Goal: Task Accomplishment & Management: Manage account settings

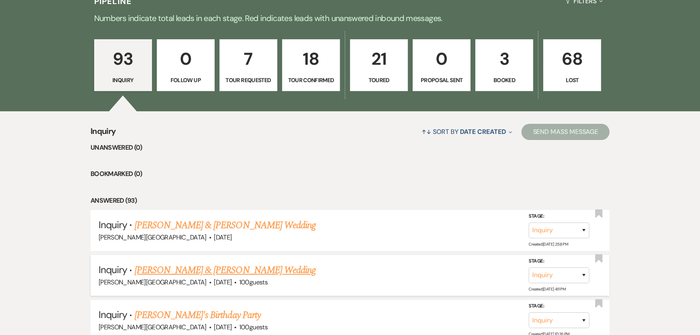
scroll to position [368, 0]
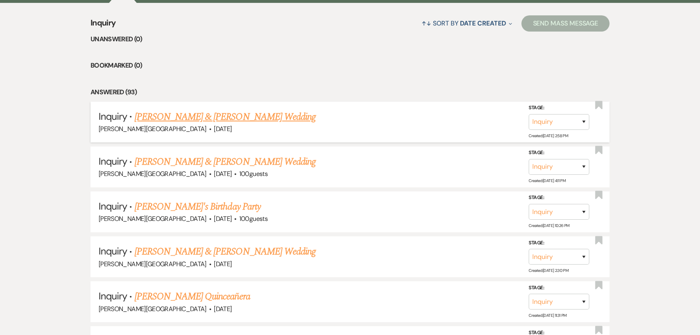
click at [136, 112] on link "[PERSON_NAME] & [PERSON_NAME] Wedding" at bounding box center [225, 117] width 181 height 15
select select "5"
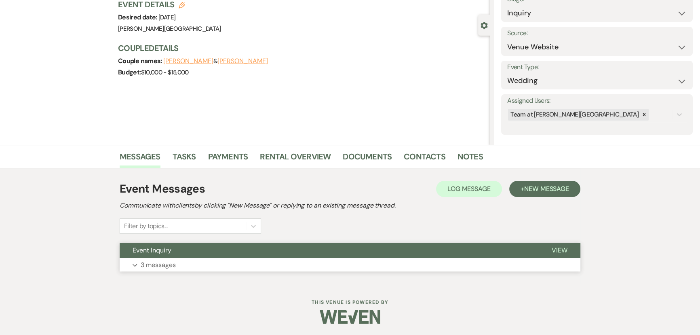
click at [140, 270] on button "Expand 3 messages" at bounding box center [350, 265] width 461 height 14
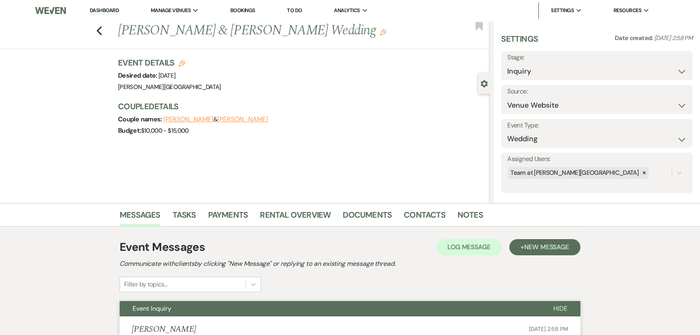
click at [99, 36] on div "Previous Blake Murray & Kaitlyn Luperchio's Wedding Edit Bookmark" at bounding box center [243, 35] width 494 height 28
click at [100, 34] on icon "Previous" at bounding box center [99, 31] width 6 height 10
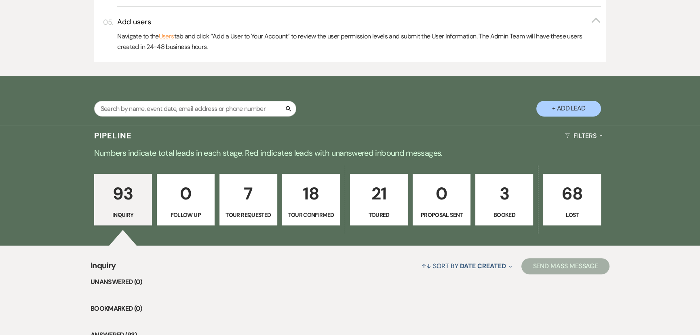
scroll to position [404, 0]
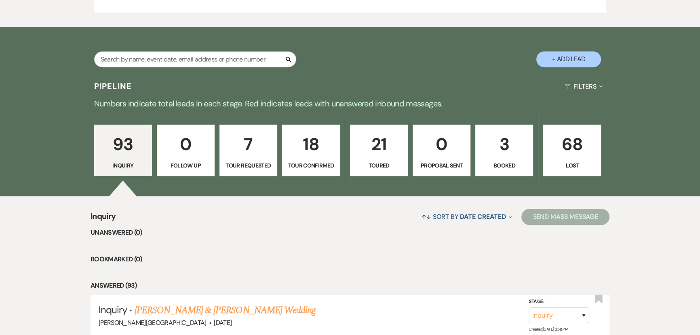
click at [359, 161] on p "Toured" at bounding box center [379, 165] width 47 height 9
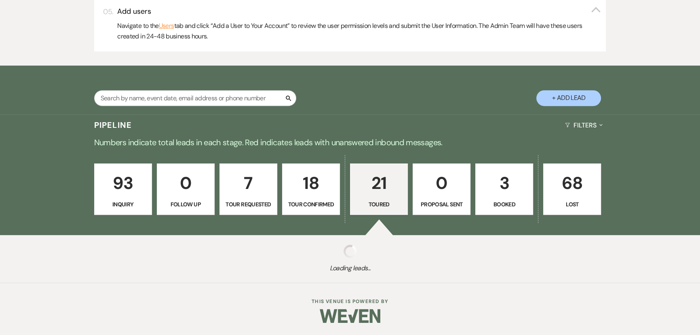
select select "5"
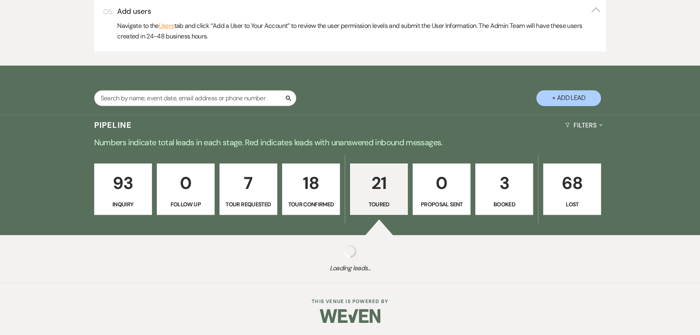
select select "5"
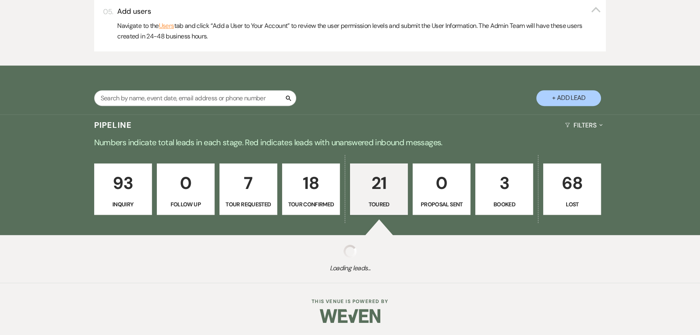
select select "5"
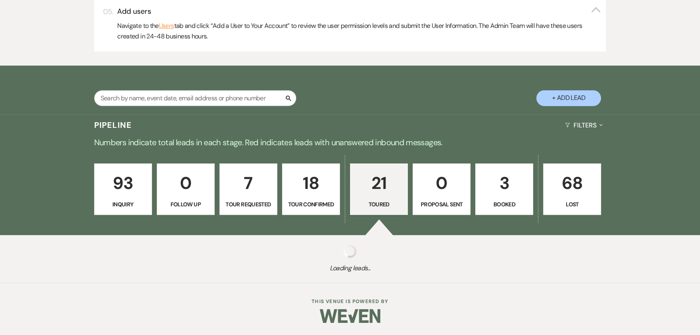
select select "5"
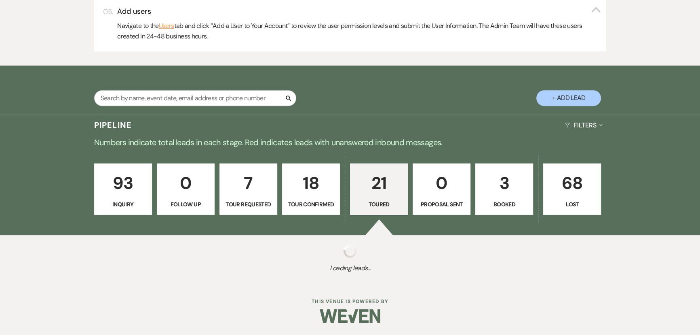
select select "5"
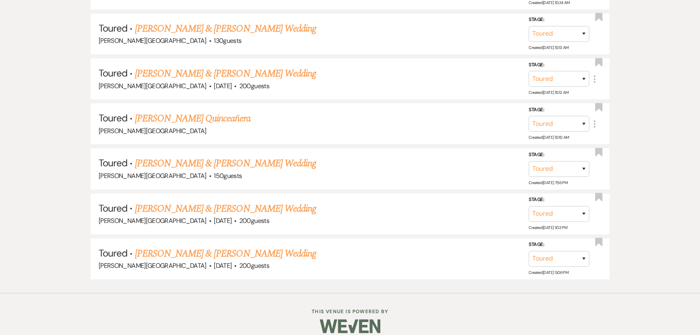
scroll to position [1397, 0]
click at [191, 246] on link "Esteban Lucio & Jennifer Dominguez's Wedding" at bounding box center [225, 253] width 181 height 15
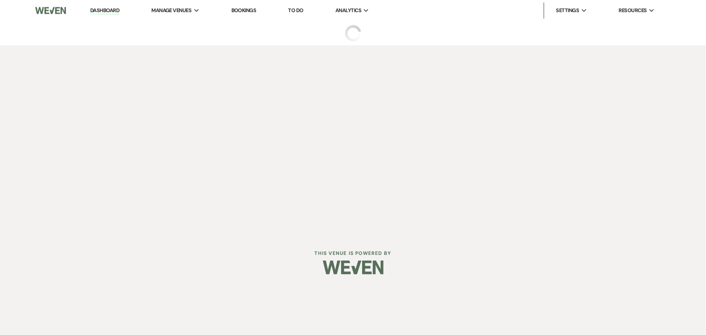
select select "5"
select select "7"
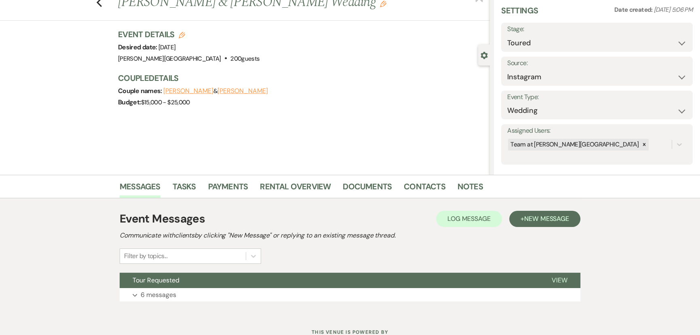
scroll to position [58, 0]
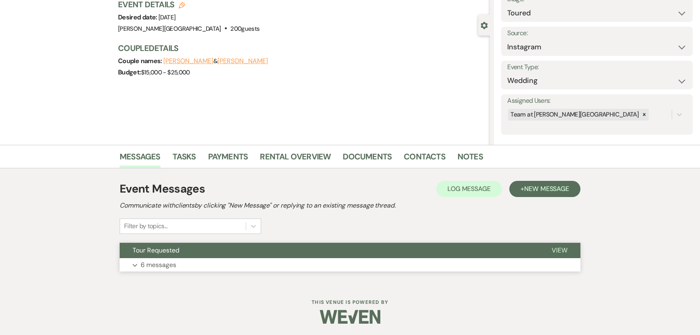
click at [148, 266] on p "6 messages" at bounding box center [159, 265] width 36 height 11
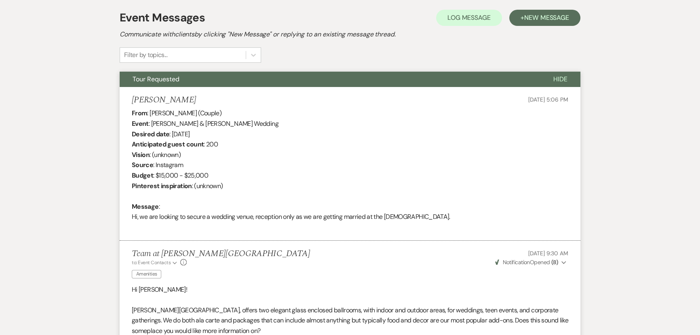
scroll to position [119, 0]
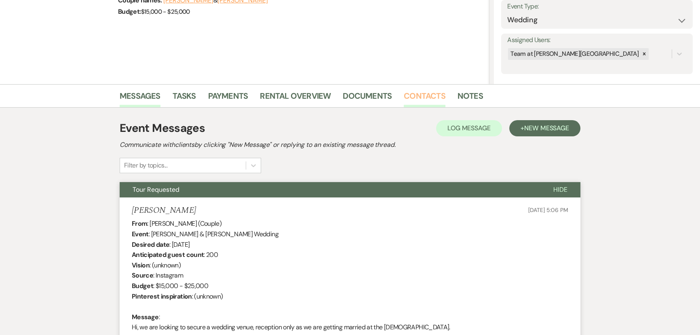
click at [410, 91] on link "Contacts" at bounding box center [425, 98] width 42 height 18
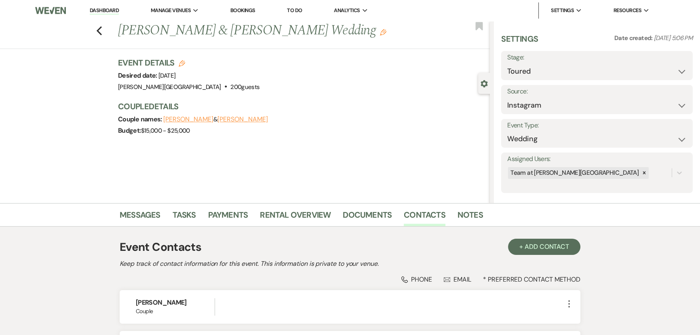
click at [506, 72] on div "Stage: Inquiry Follow Up Tour Requested Tour Confirmed Toured Proposal Sent Boo…" at bounding box center [598, 65] width 192 height 29
click at [516, 72] on select "Inquiry Follow Up Tour Requested Tour Confirmed Toured Proposal Sent Booked Lost" at bounding box center [598, 71] width 180 height 16
select select "8"
click at [508, 63] on select "Inquiry Follow Up Tour Requested Tour Confirmed Toured Proposal Sent Booked Lost" at bounding box center [598, 71] width 180 height 16
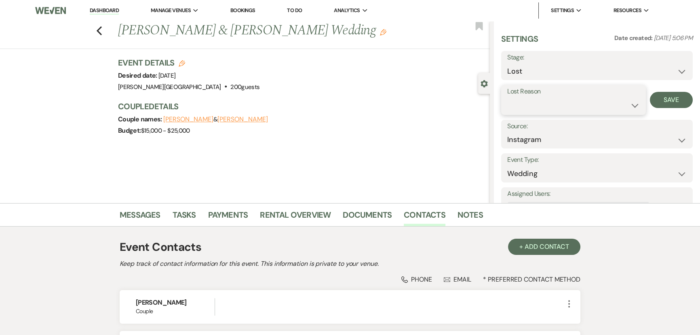
click at [622, 99] on select "Booked Elsewhere Budget Date Unavailable No Response Not a Good Match Capacity …" at bounding box center [574, 105] width 133 height 16
select select "5"
click at [508, 97] on select "Booked Elsewhere Budget Date Unavailable No Response Not a Good Match Capacity …" at bounding box center [574, 105] width 133 height 16
click at [658, 98] on button "Save" at bounding box center [671, 100] width 43 height 16
click at [101, 34] on icon "Previous" at bounding box center [99, 31] width 6 height 10
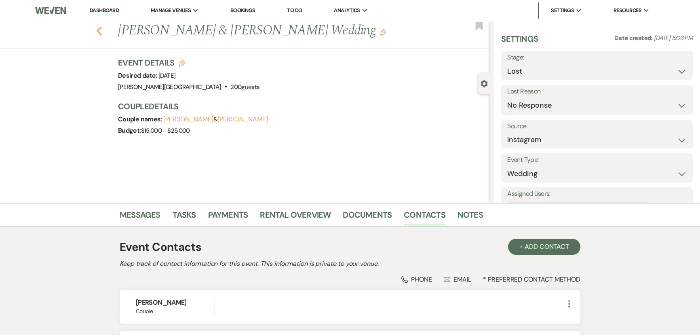
select select "5"
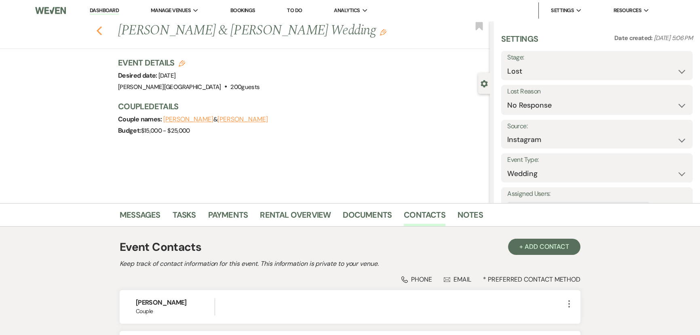
select select "5"
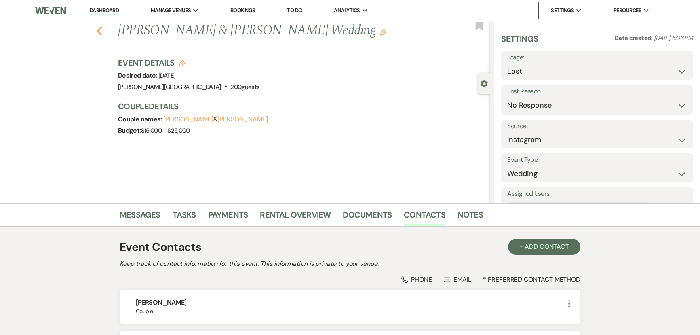
select select "5"
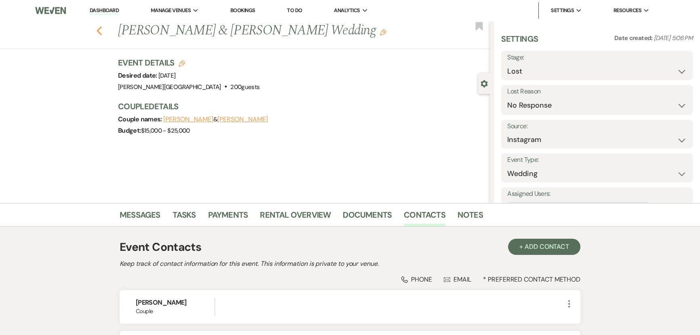
select select "5"
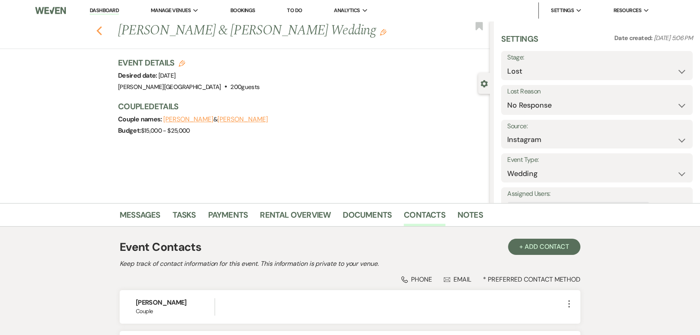
select select "8"
select select "5"
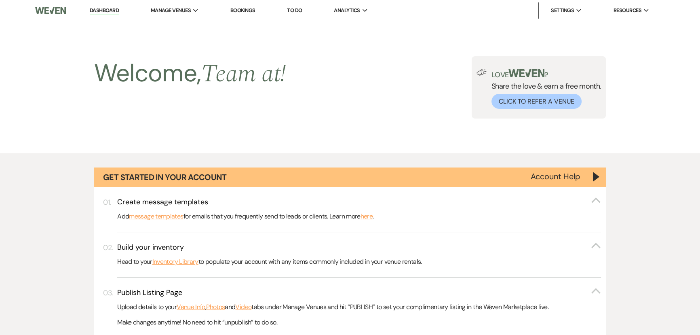
scroll to position [1353, 0]
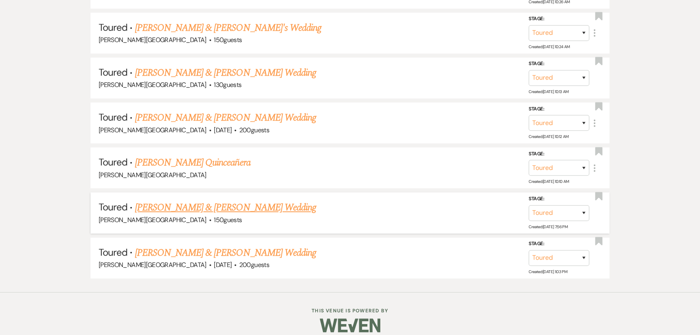
click at [166, 200] on link "[PERSON_NAME] & [PERSON_NAME] Wedding" at bounding box center [225, 207] width 181 height 15
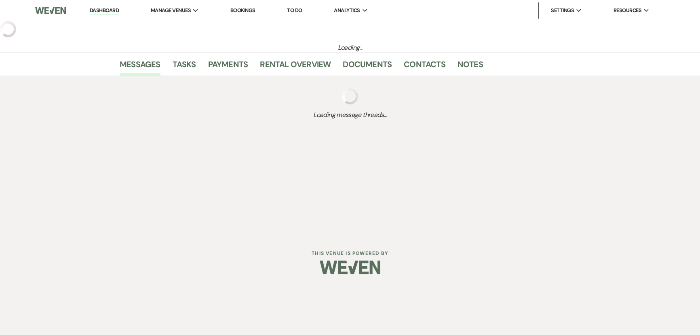
select select "5"
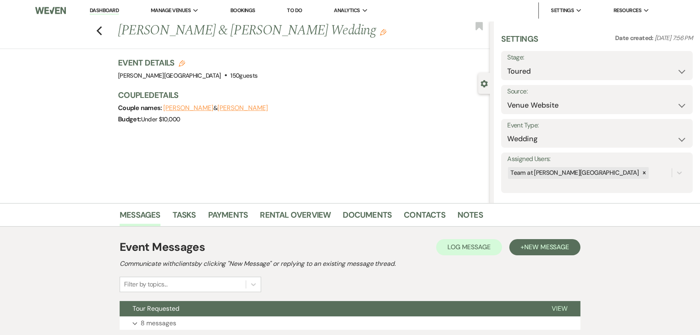
scroll to position [58, 0]
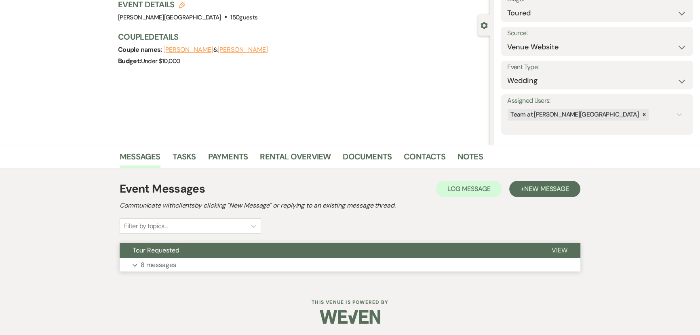
click at [161, 271] on button "Expand 8 messages" at bounding box center [350, 265] width 461 height 14
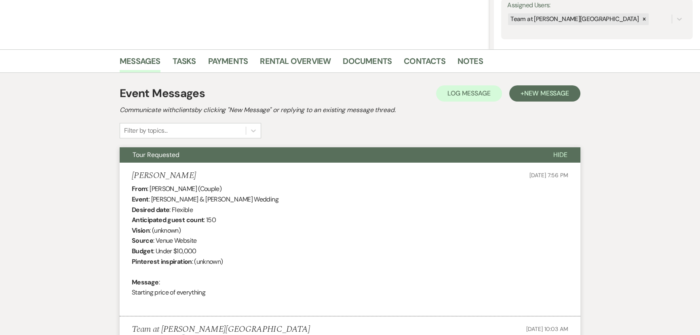
scroll to position [67, 0]
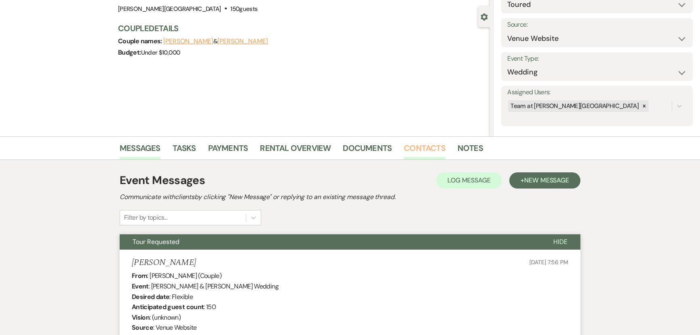
click at [435, 148] on link "Contacts" at bounding box center [425, 151] width 42 height 18
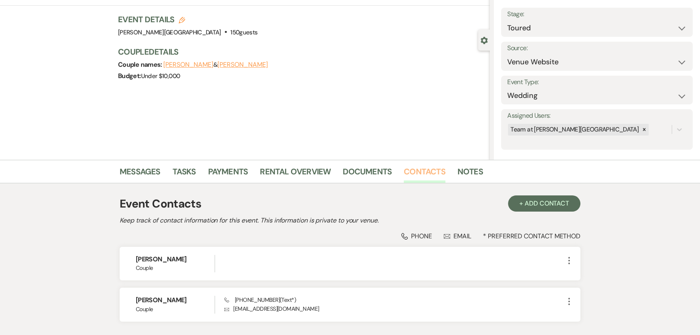
scroll to position [101, 0]
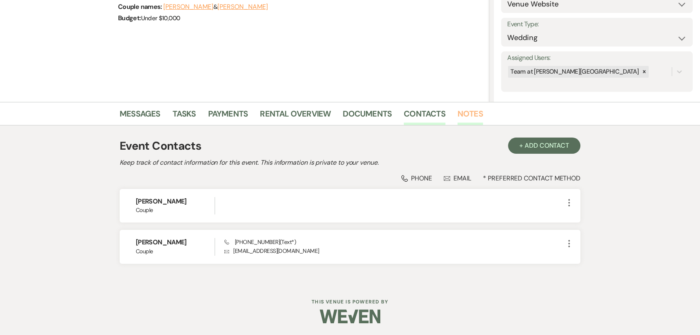
click at [458, 115] on link "Notes" at bounding box center [470, 116] width 25 height 18
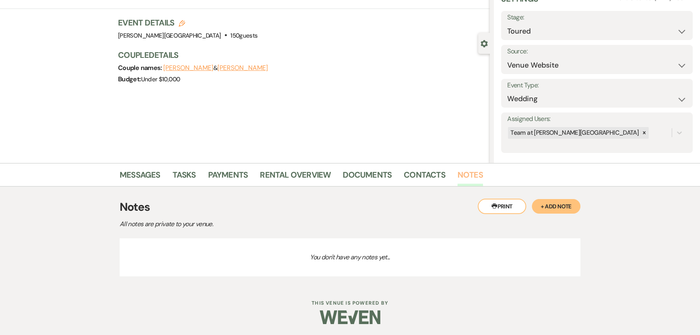
scroll to position [41, 0]
click at [423, 172] on link "Contacts" at bounding box center [425, 176] width 42 height 18
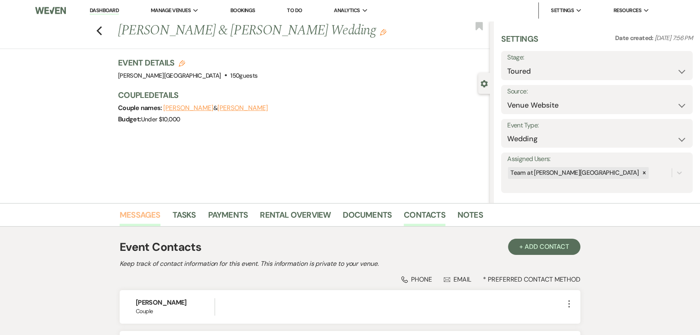
click at [143, 215] on link "Messages" at bounding box center [140, 217] width 41 height 18
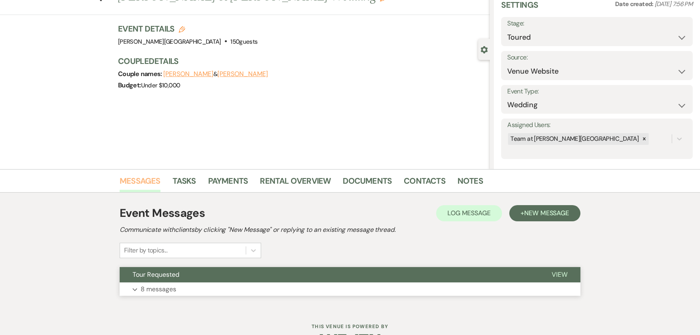
scroll to position [58, 0]
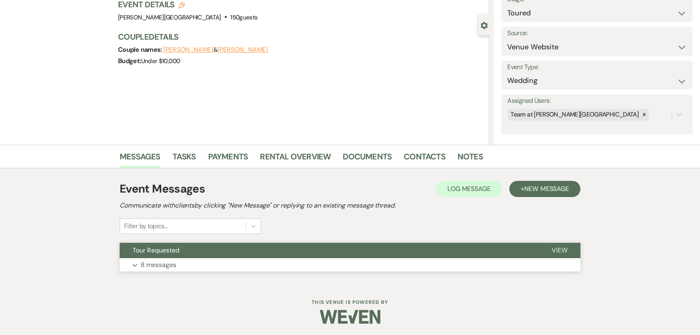
click at [142, 260] on p "8 messages" at bounding box center [159, 265] width 36 height 11
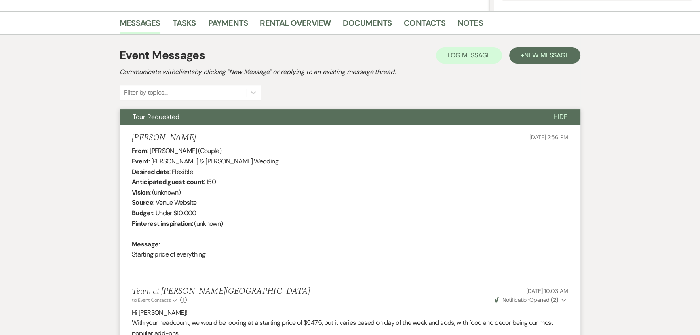
scroll to position [104, 0]
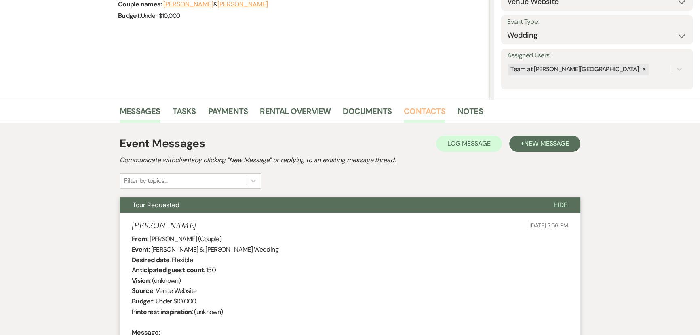
click at [404, 112] on link "Contacts" at bounding box center [425, 114] width 42 height 18
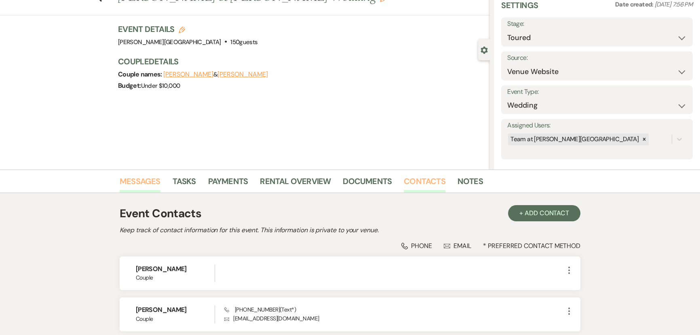
scroll to position [28, 0]
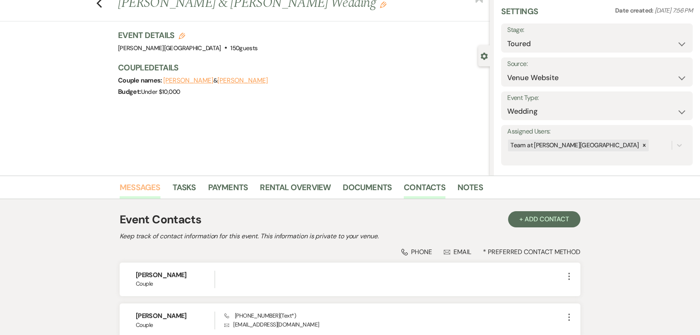
click at [123, 193] on link "Messages" at bounding box center [140, 190] width 41 height 18
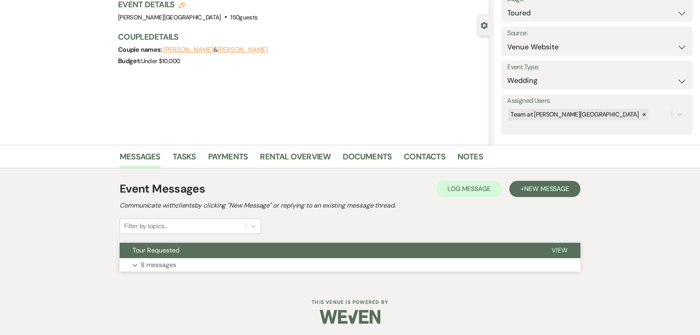
click at [129, 264] on button "Expand 8 messages" at bounding box center [350, 265] width 461 height 14
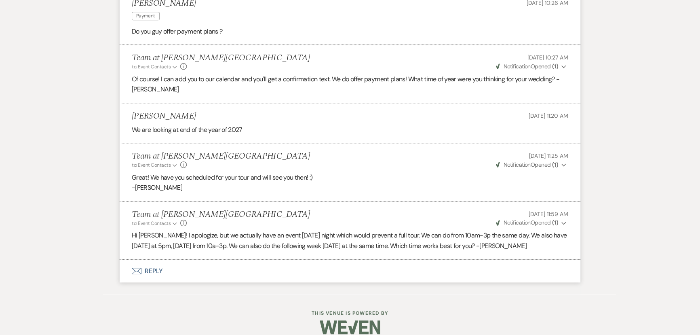
scroll to position [647, 0]
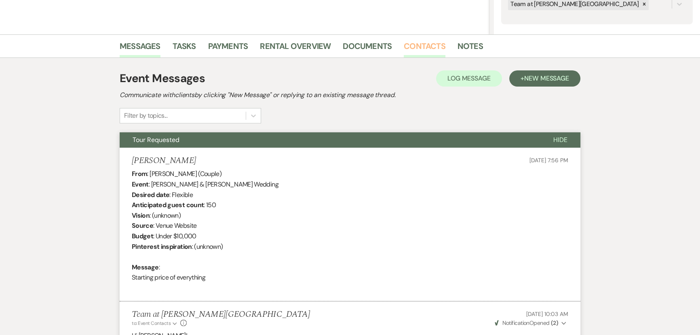
click at [411, 44] on link "Contacts" at bounding box center [425, 49] width 42 height 18
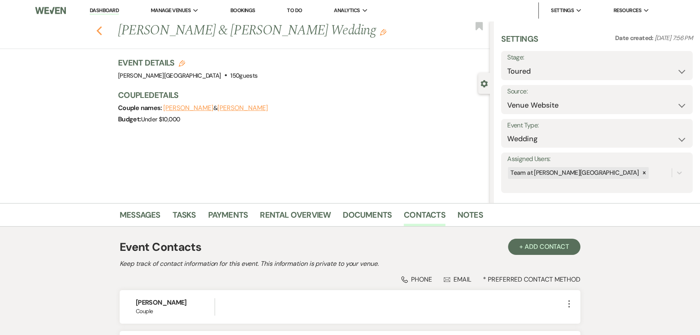
click at [101, 29] on use "button" at bounding box center [99, 30] width 5 height 9
select select "5"
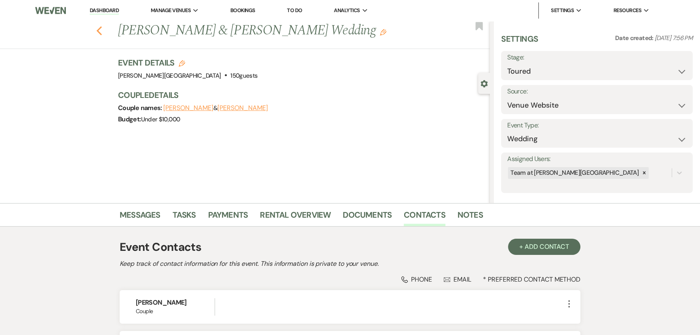
select select "5"
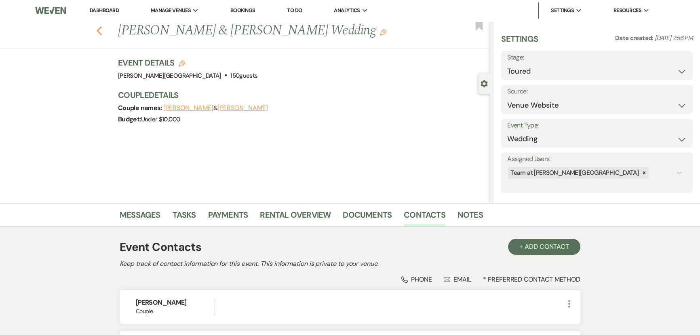
select select "5"
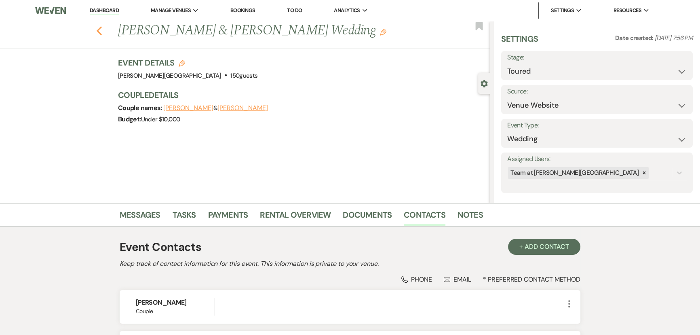
select select "5"
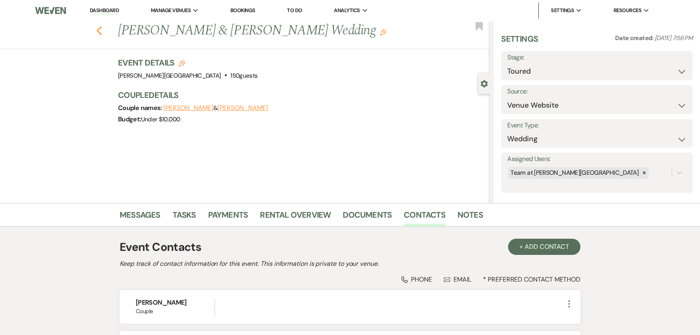
select select "5"
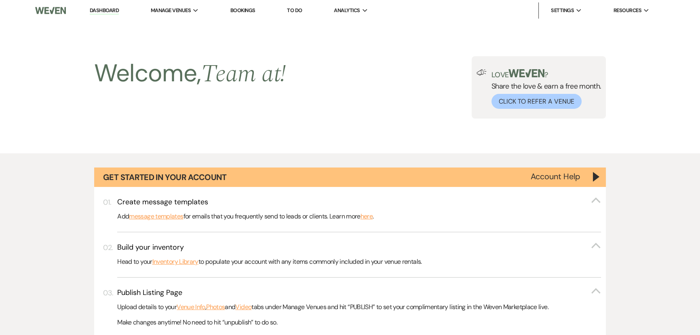
scroll to position [1353, 0]
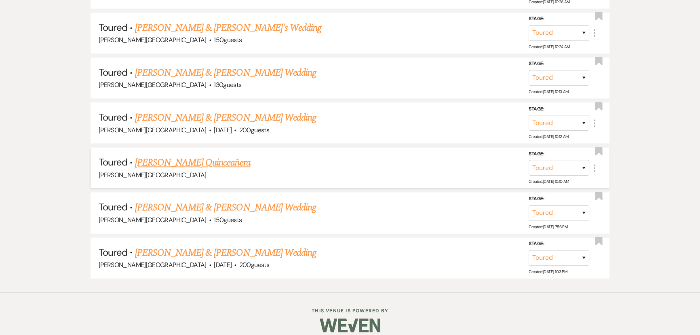
click at [163, 156] on link "Brenda Barroso's Quinceañera" at bounding box center [193, 162] width 116 height 15
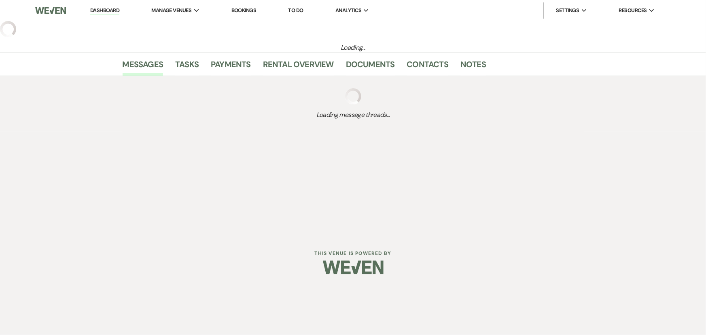
select select "5"
select select "18"
select select "15"
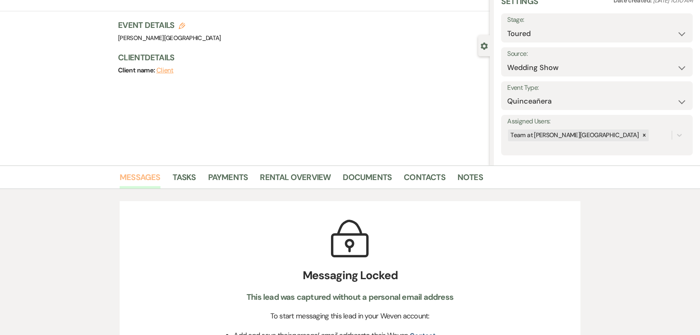
scroll to position [147, 0]
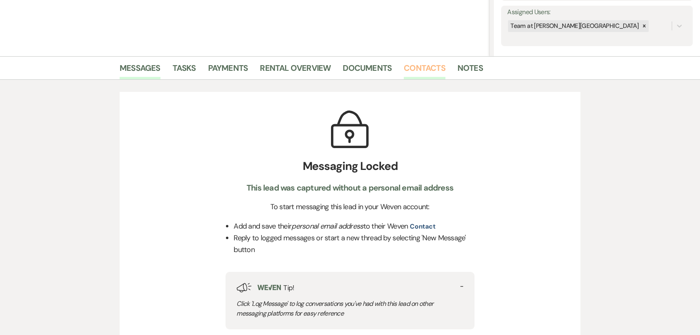
click at [429, 74] on link "Contacts" at bounding box center [425, 70] width 42 height 18
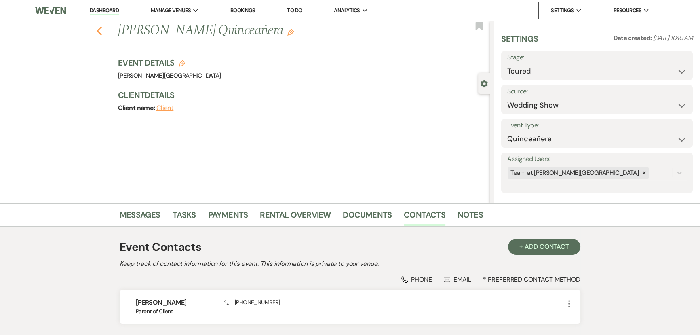
click at [102, 32] on icon "Previous" at bounding box center [99, 31] width 6 height 10
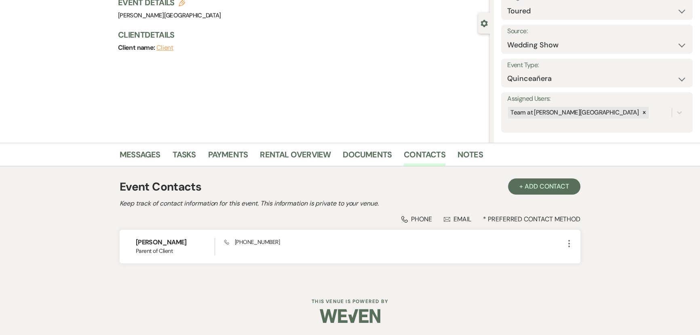
select select "5"
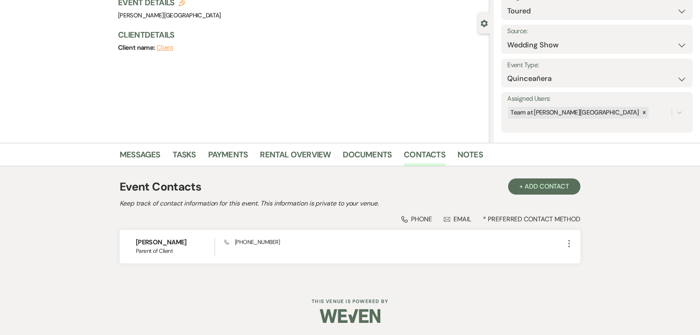
select select "5"
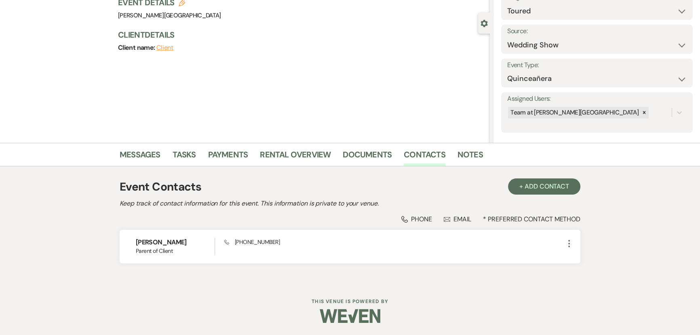
select select "5"
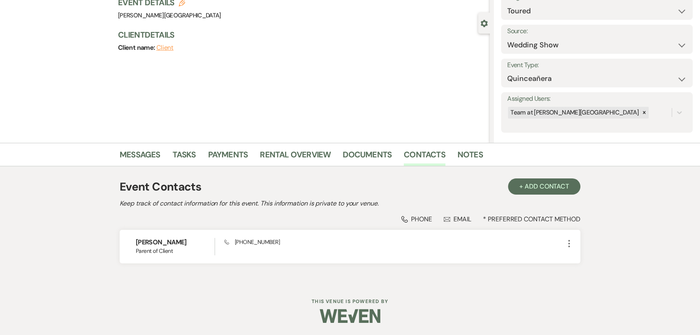
select select "5"
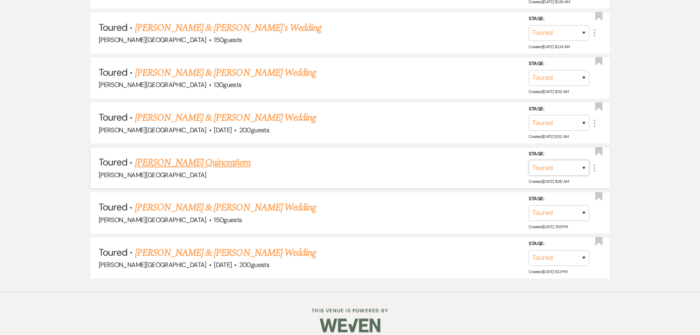
click at [570, 162] on select "Inquiry Follow Up Tour Requested Tour Confirmed Toured Proposal Sent Booked Lost" at bounding box center [559, 168] width 61 height 16
select select "8"
click at [529, 160] on select "Inquiry Follow Up Tour Requested Tour Confirmed Toured Proposal Sent Booked Lost" at bounding box center [559, 168] width 61 height 16
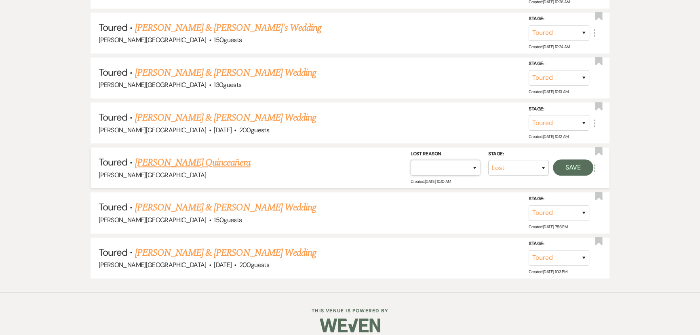
click at [434, 160] on select "Booked Elsewhere Budget Date Unavailable No Response Not a Good Match Capacity …" at bounding box center [446, 168] width 70 height 16
select select "6"
click at [411, 160] on select "Booked Elsewhere Budget Date Unavailable No Response Not a Good Match Capacity …" at bounding box center [446, 168] width 70 height 16
click at [566, 164] on button "Save" at bounding box center [573, 167] width 40 height 16
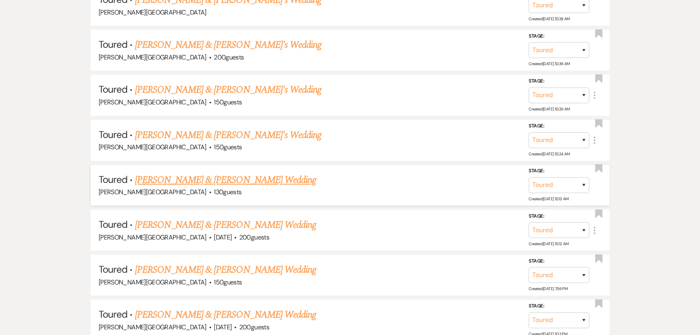
scroll to position [1235, 0]
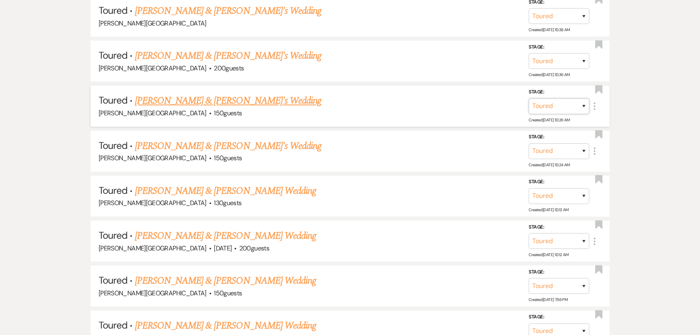
click at [565, 104] on select "Inquiry Follow Up Tour Requested Tour Confirmed Toured Proposal Sent Booked Lost" at bounding box center [559, 106] width 61 height 16
select select "8"
click at [529, 98] on select "Inquiry Follow Up Tour Requested Tour Confirmed Toured Proposal Sent Booked Lost" at bounding box center [559, 106] width 61 height 16
click at [468, 104] on select "Booked Elsewhere Budget Date Unavailable No Response Not a Good Match Capacity …" at bounding box center [446, 106] width 70 height 16
select select "6"
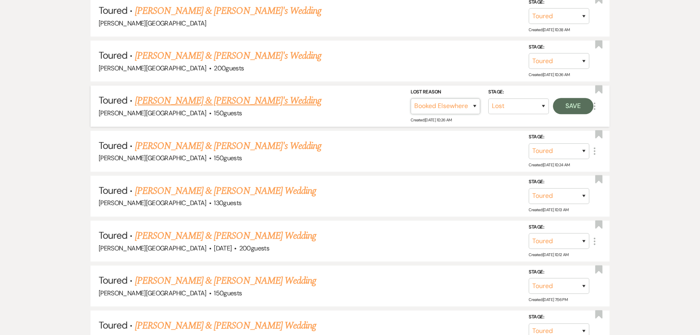
click at [411, 98] on select "Booked Elsewhere Budget Date Unavailable No Response Not a Good Match Capacity …" at bounding box center [446, 106] width 70 height 16
click at [559, 98] on button "Save" at bounding box center [573, 106] width 40 height 16
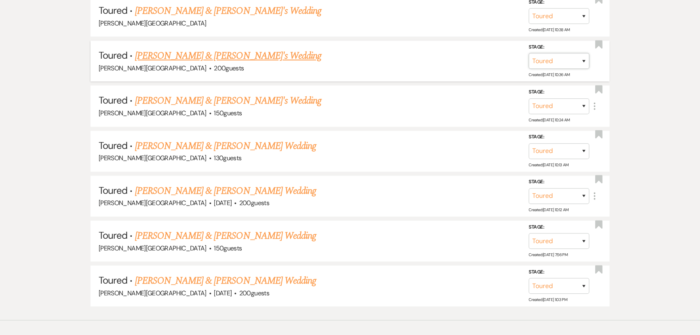
click at [534, 60] on select "Inquiry Follow Up Tour Requested Tour Confirmed Toured Proposal Sent Booked Lost" at bounding box center [559, 61] width 61 height 16
select select "8"
click at [529, 53] on select "Inquiry Follow Up Tour Requested Tour Confirmed Toured Proposal Sent Booked Lost" at bounding box center [559, 61] width 61 height 16
click at [441, 61] on select "Booked Elsewhere Budget Date Unavailable No Response Not a Good Match Capacity …" at bounding box center [446, 61] width 70 height 16
select select "6"
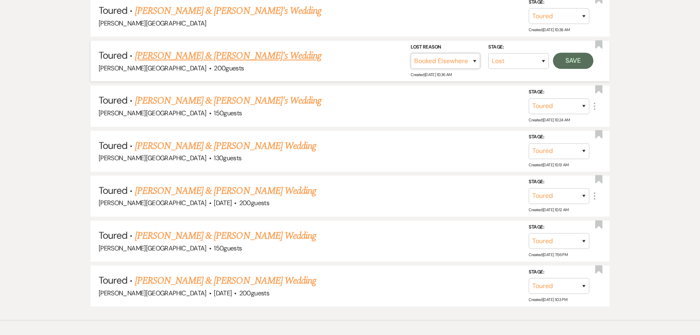
click at [411, 53] on select "Booked Elsewhere Budget Date Unavailable No Response Not a Good Match Capacity …" at bounding box center [446, 61] width 70 height 16
click at [561, 60] on button "Save" at bounding box center [573, 61] width 40 height 16
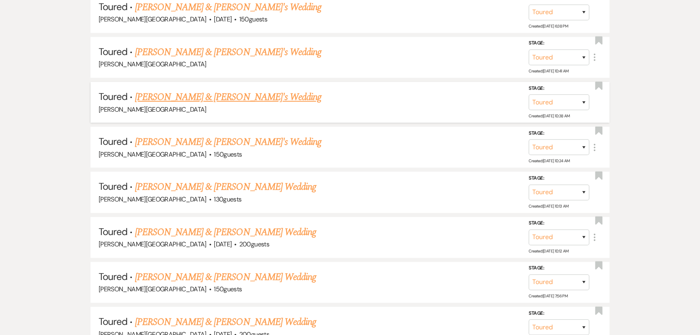
scroll to position [1145, 0]
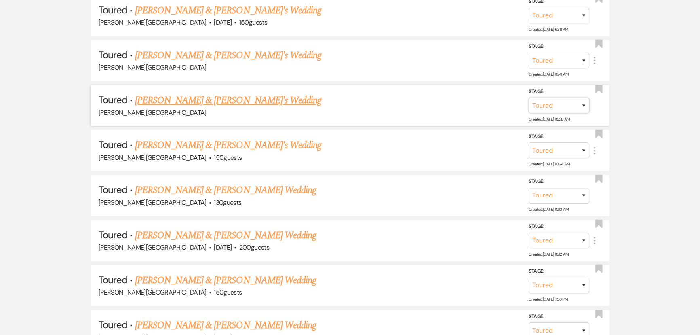
click at [541, 101] on select "Inquiry Follow Up Tour Requested Tour Confirmed Toured Proposal Sent Booked Lost" at bounding box center [559, 105] width 61 height 16
select select "8"
click at [529, 97] on select "Inquiry Follow Up Tour Requested Tour Confirmed Toured Proposal Sent Booked Lost" at bounding box center [559, 105] width 61 height 16
click at [423, 102] on select "Booked Elsewhere Budget Date Unavailable No Response Not a Good Match Capacity …" at bounding box center [446, 105] width 70 height 16
select select "6"
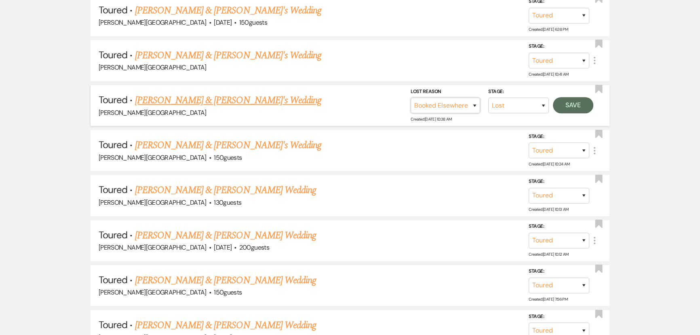
click at [411, 97] on select "Booked Elsewhere Budget Date Unavailable No Response Not a Good Match Capacity …" at bounding box center [446, 105] width 70 height 16
click at [558, 101] on button "Save" at bounding box center [573, 105] width 40 height 16
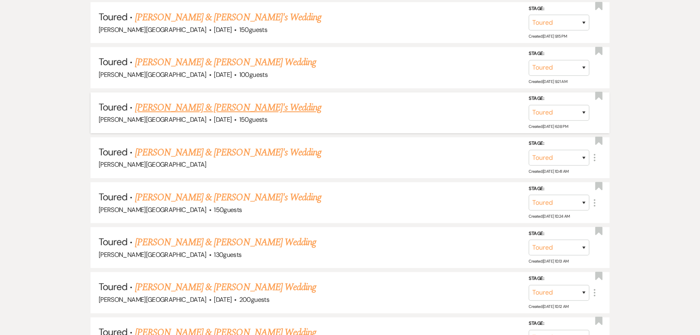
scroll to position [1035, 0]
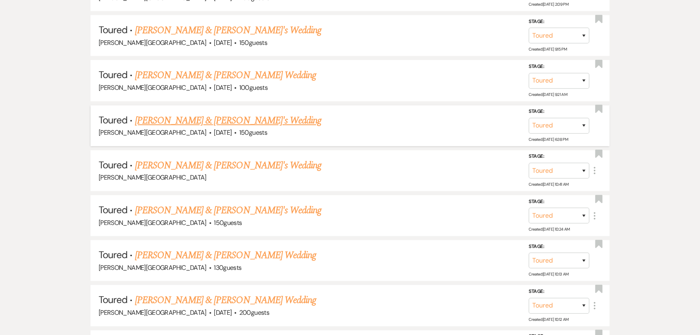
click at [236, 122] on link "[PERSON_NAME] & [PERSON_NAME]'s Wedding" at bounding box center [228, 120] width 187 height 15
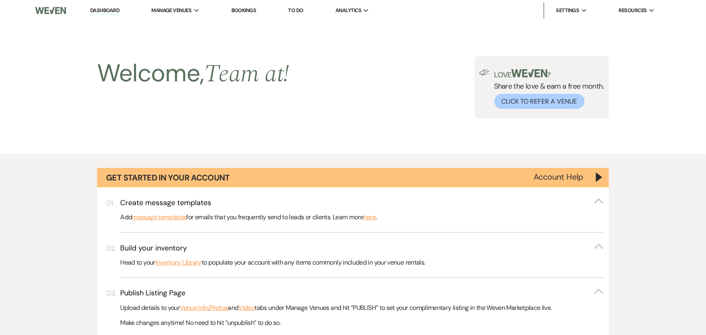
select select "5"
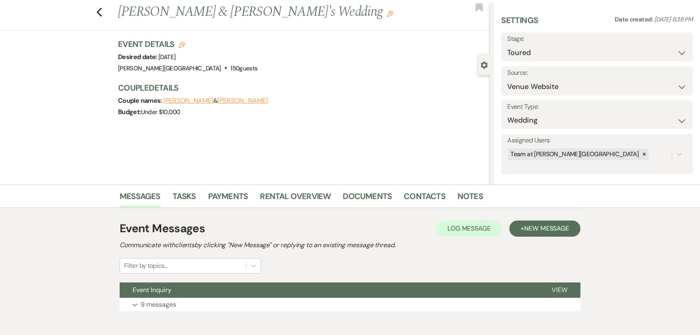
scroll to position [36, 0]
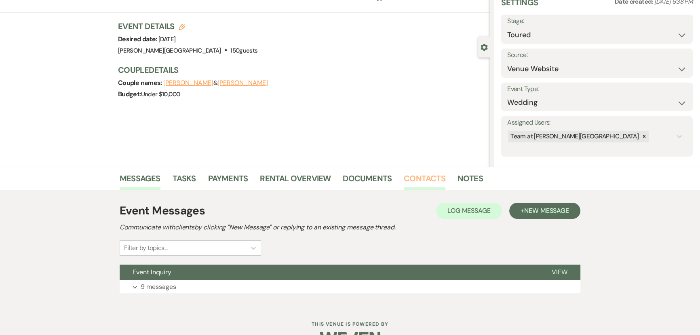
click at [434, 183] on link "Contacts" at bounding box center [425, 181] width 42 height 18
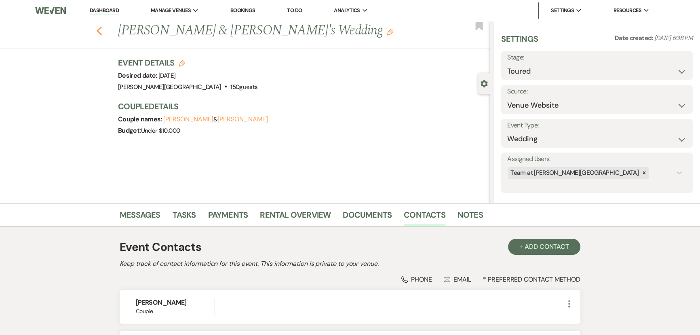
click at [102, 30] on icon "Previous" at bounding box center [99, 31] width 6 height 10
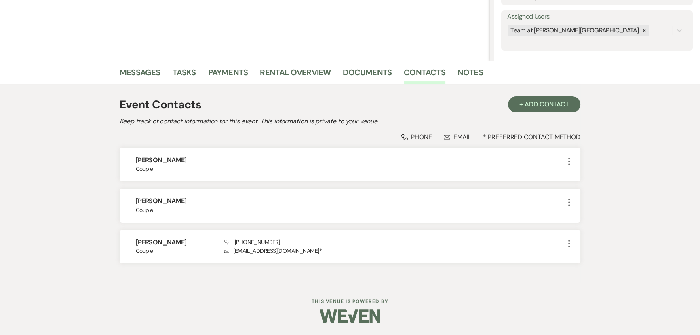
select select "5"
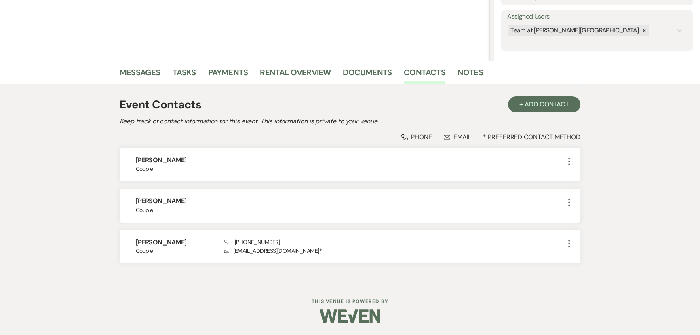
select select "5"
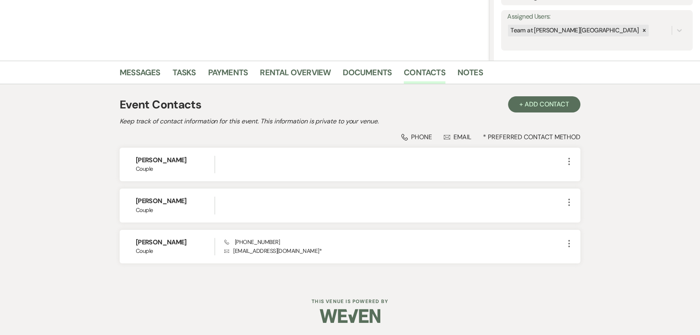
select select "5"
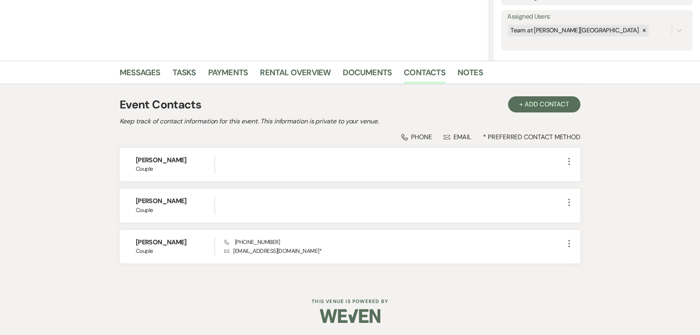
select select "5"
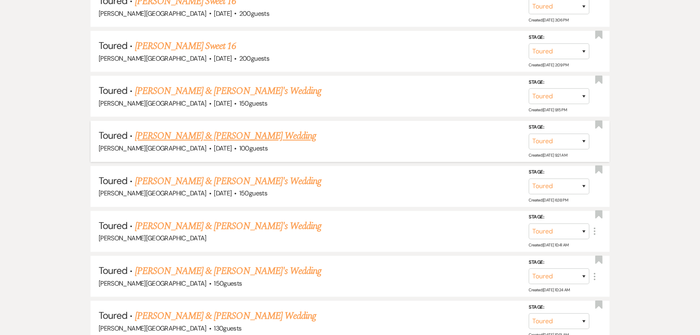
scroll to position [962, 0]
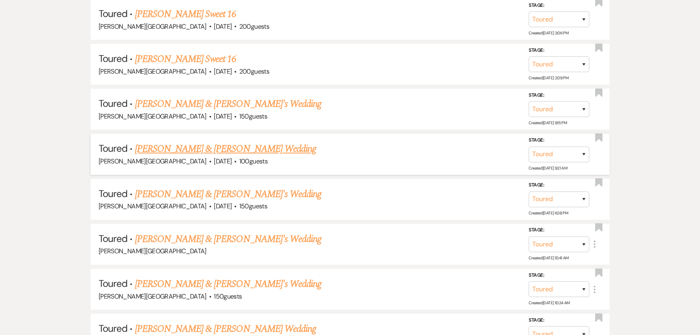
click at [189, 150] on link "[PERSON_NAME] & [PERSON_NAME] Wedding" at bounding box center [225, 149] width 181 height 15
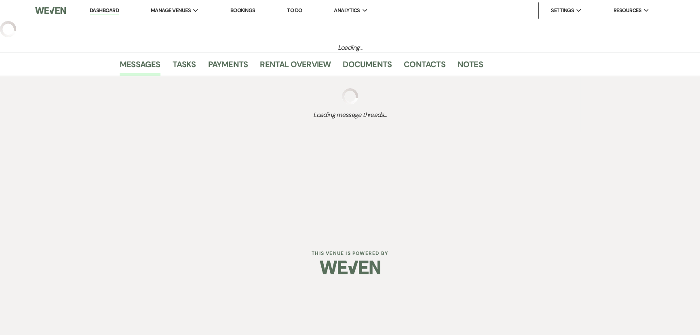
select select "5"
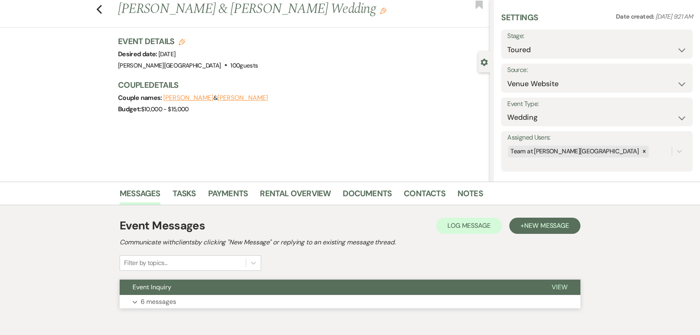
scroll to position [58, 0]
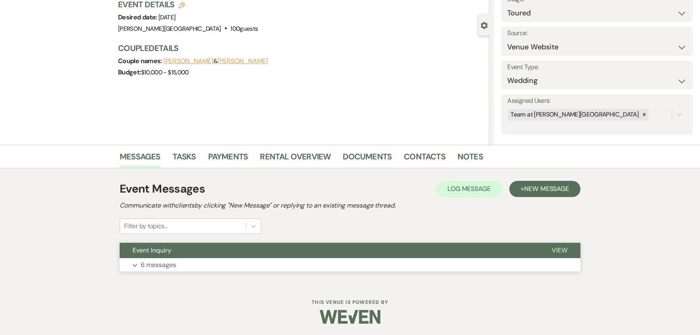
click at [169, 270] on button "Expand 6 messages" at bounding box center [350, 265] width 461 height 14
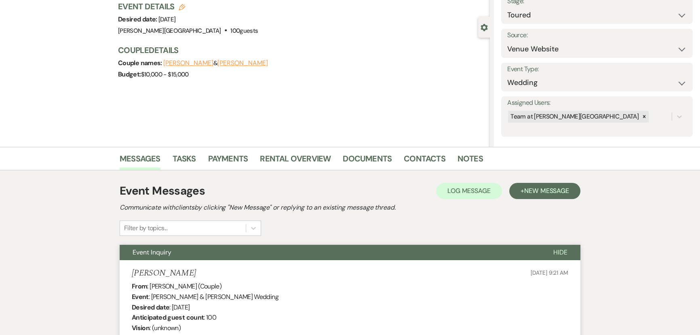
scroll to position [0, 0]
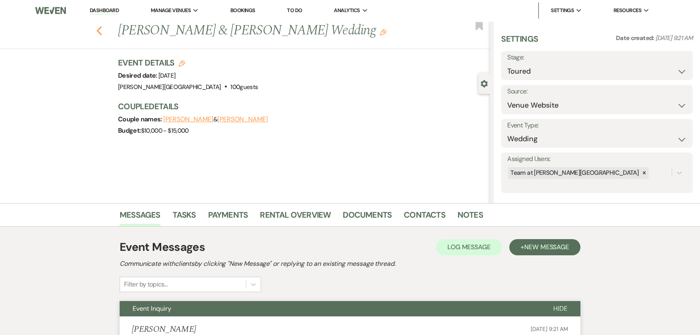
click at [99, 34] on icon "Previous" at bounding box center [99, 31] width 6 height 10
select select "5"
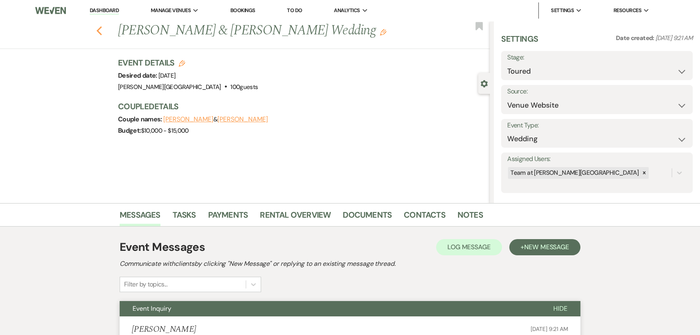
select select "5"
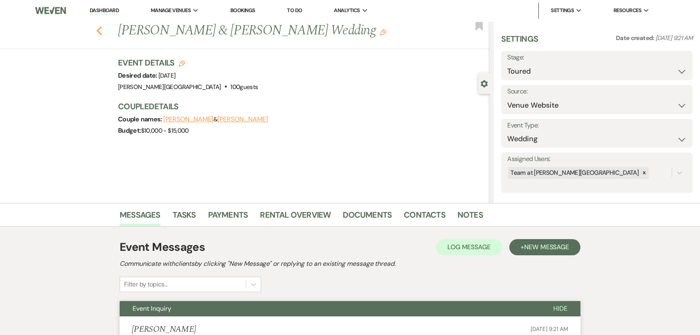
select select "5"
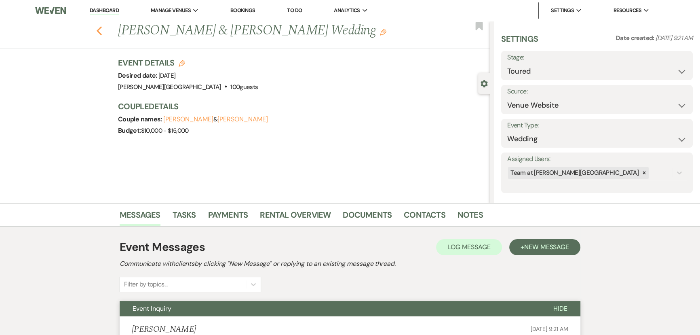
select select "5"
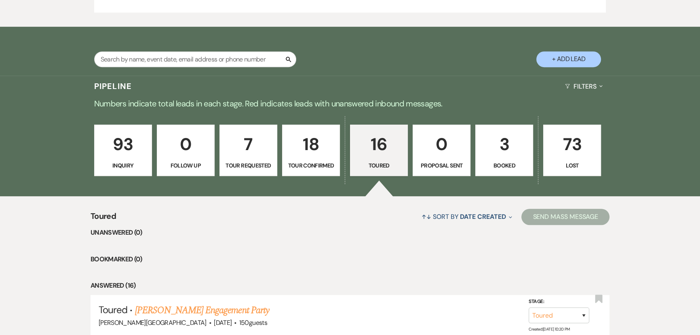
click at [252, 161] on p "Tour Requested" at bounding box center [248, 165] width 47 height 9
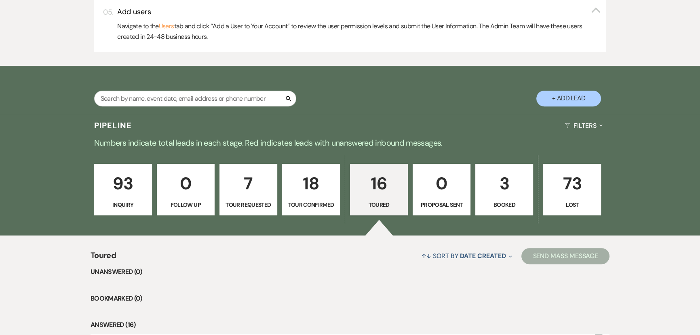
select select "2"
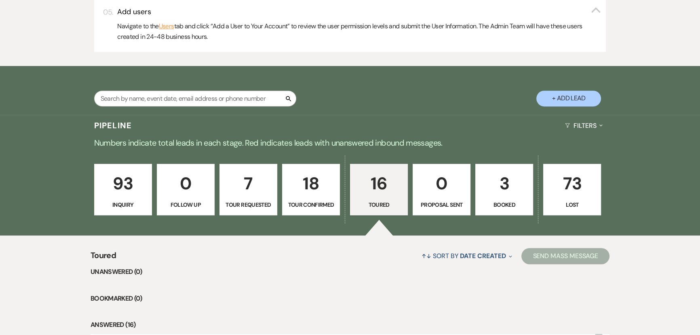
select select "2"
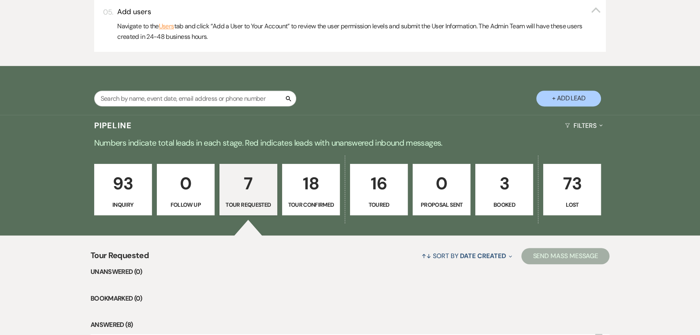
scroll to position [441, 0]
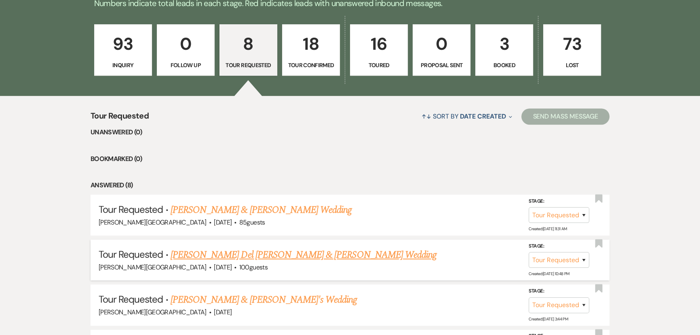
scroll to position [550, 0]
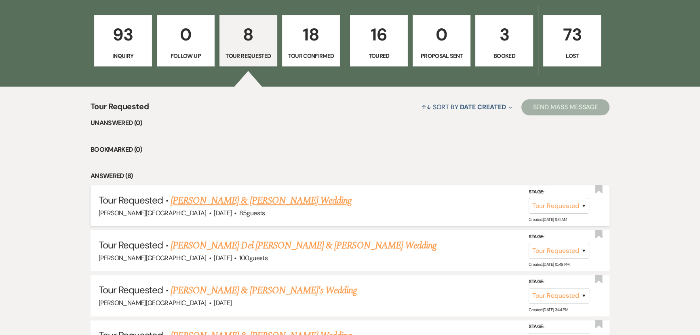
click at [187, 201] on link "[PERSON_NAME] & [PERSON_NAME] Wedding" at bounding box center [261, 200] width 181 height 15
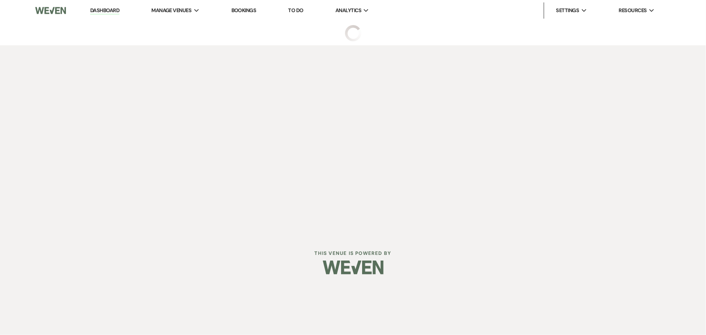
select select "2"
select select "5"
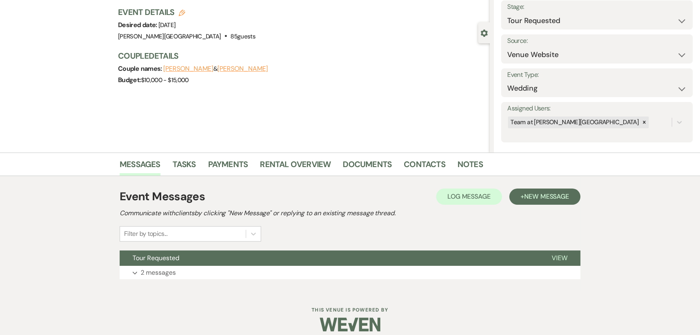
scroll to position [58, 0]
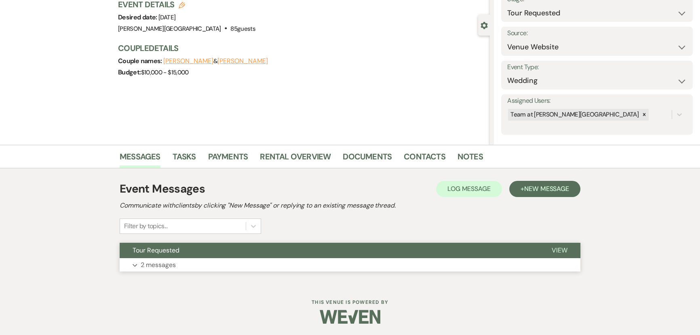
click at [154, 263] on p "2 messages" at bounding box center [158, 265] width 35 height 11
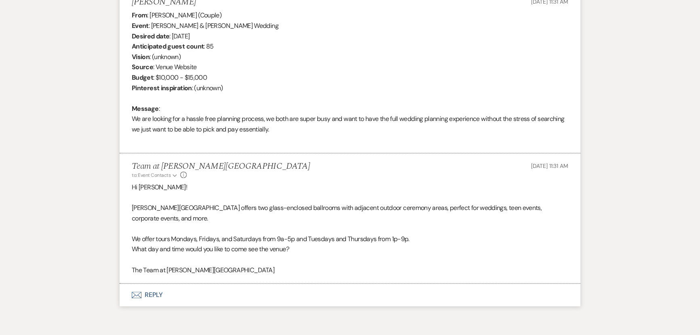
scroll to position [315, 0]
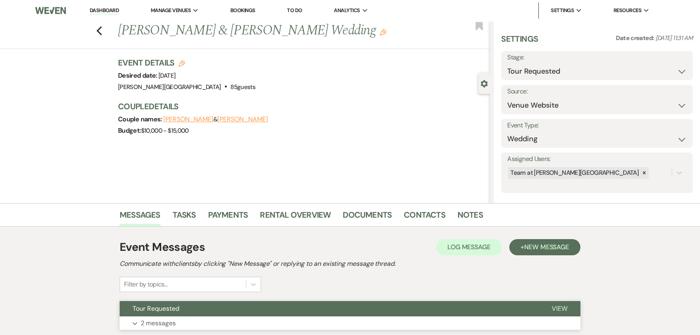
click at [160, 328] on button "Expand 2 messages" at bounding box center [350, 323] width 461 height 14
click at [102, 34] on icon "Previous" at bounding box center [99, 31] width 6 height 10
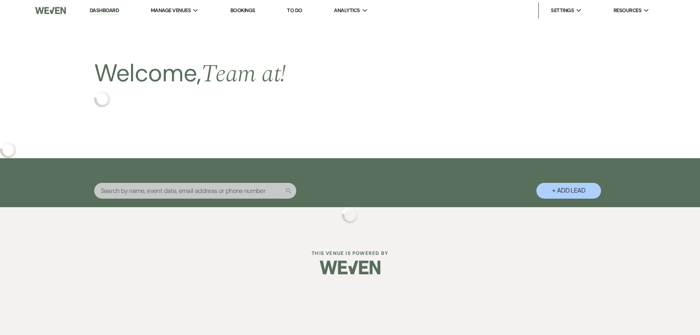
select select "2"
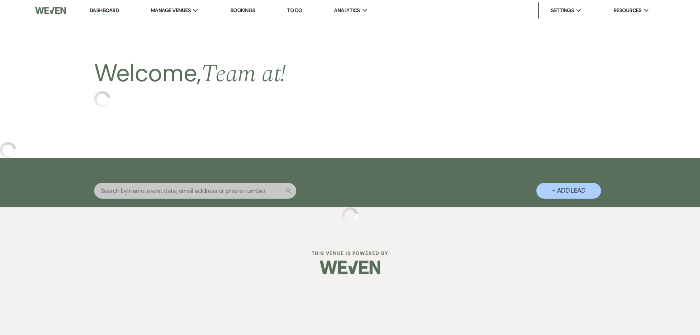
select select "2"
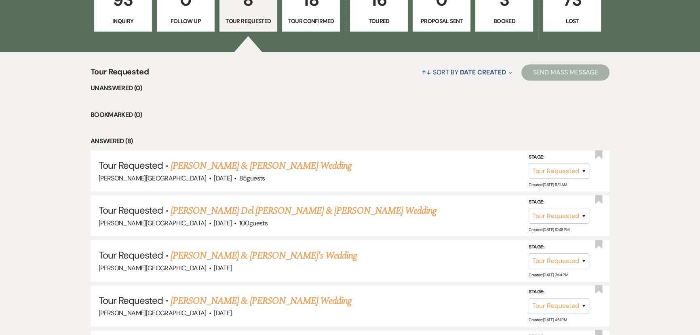
scroll to position [588, 0]
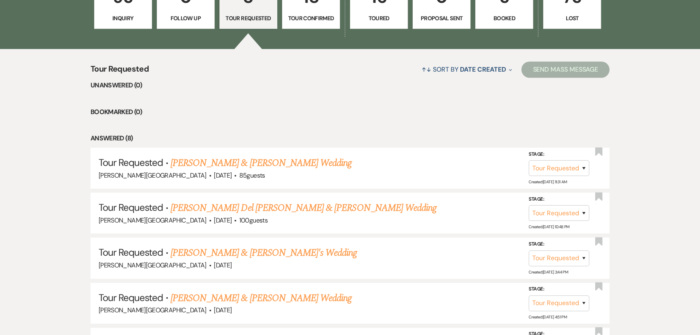
click at [363, 19] on p "Toured" at bounding box center [379, 18] width 47 height 9
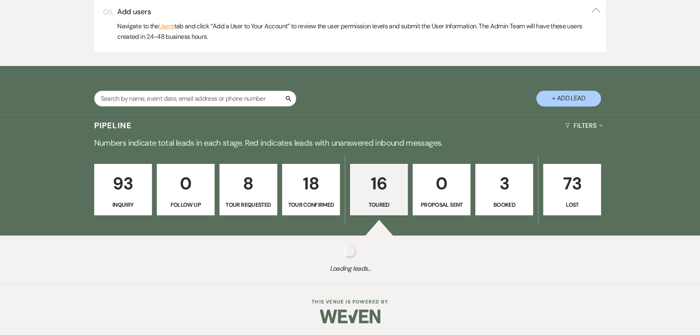
scroll to position [588, 0]
select select "5"
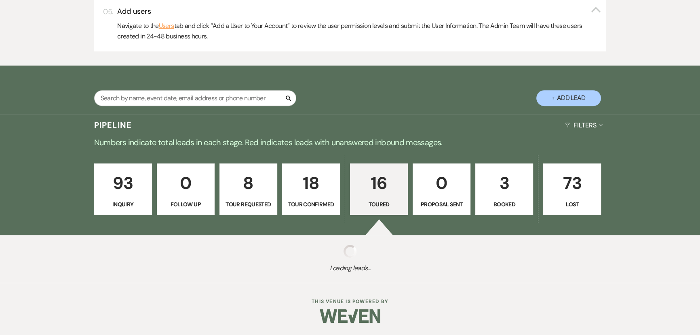
select select "5"
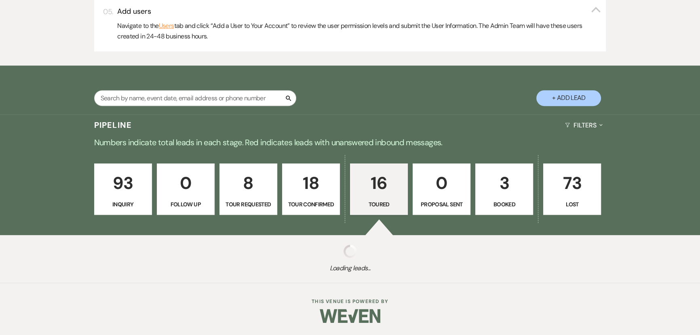
select select "5"
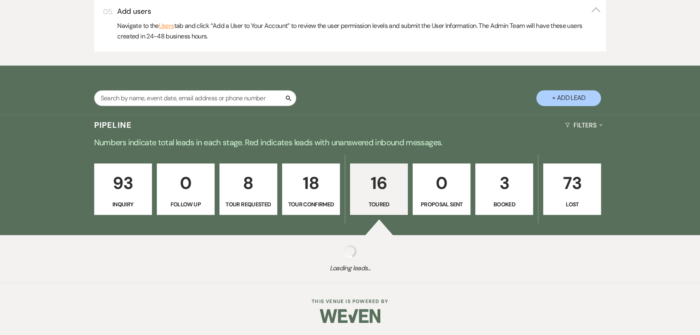
select select "5"
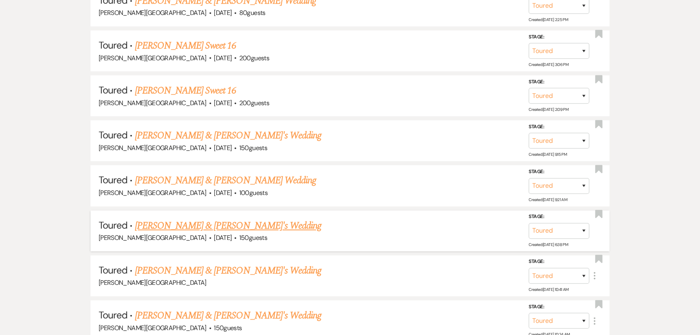
scroll to position [917, 0]
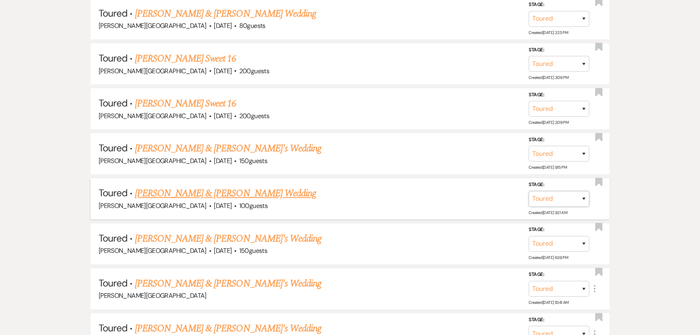
click at [554, 197] on select "Inquiry Follow Up Tour Requested Tour Confirmed Toured Proposal Sent Booked Lost" at bounding box center [559, 199] width 61 height 16
select select "8"
click at [529, 191] on select "Inquiry Follow Up Tour Requested Tour Confirmed Toured Proposal Sent Booked Lost" at bounding box center [559, 199] width 61 height 16
drag, startPoint x: 453, startPoint y: 196, endPoint x: 452, endPoint y: 200, distance: 4.5
click at [453, 196] on select "Booked Elsewhere Budget Date Unavailable No Response Not a Good Match Capacity …" at bounding box center [446, 199] width 70 height 16
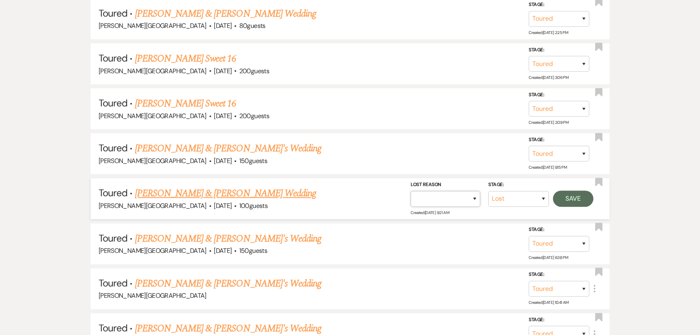
select select "5"
click at [411, 191] on select "Booked Elsewhere Budget Date Unavailable No Response Not a Good Match Capacity …" at bounding box center [446, 199] width 70 height 16
click at [583, 190] on button "Save" at bounding box center [573, 198] width 40 height 16
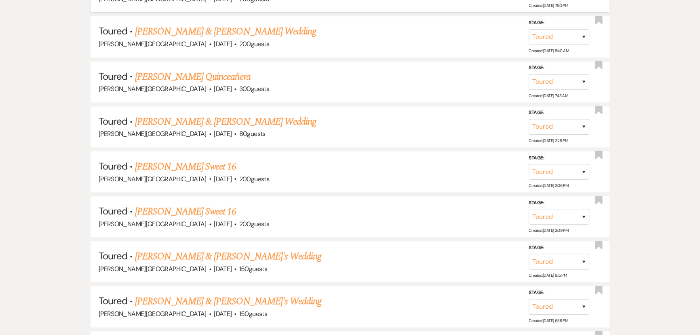
scroll to position [809, 0]
click at [578, 172] on select "Inquiry Follow Up Tour Requested Tour Confirmed Toured Proposal Sent Booked Lost" at bounding box center [559, 172] width 61 height 16
select select "8"
click at [529, 164] on select "Inquiry Follow Up Tour Requested Tour Confirmed Toured Proposal Sent Booked Lost" at bounding box center [559, 172] width 61 height 16
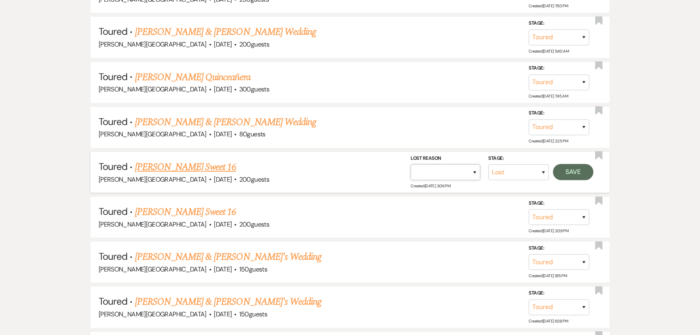
click at [437, 167] on select "Booked Elsewhere Budget Date Unavailable No Response Not a Good Match Capacity …" at bounding box center [446, 172] width 70 height 16
select select "5"
click at [411, 164] on select "Booked Elsewhere Budget Date Unavailable No Response Not a Good Match Capacity …" at bounding box center [446, 172] width 70 height 16
click at [567, 171] on button "Save" at bounding box center [573, 172] width 40 height 16
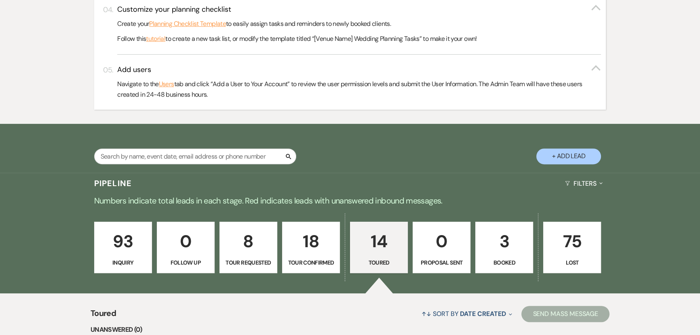
scroll to position [441, 0]
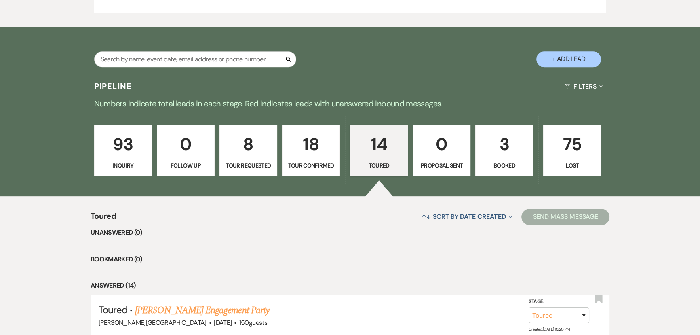
click at [301, 137] on p "18" at bounding box center [311, 144] width 47 height 27
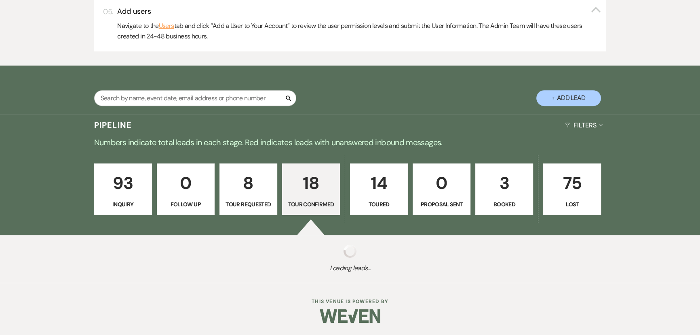
select select "4"
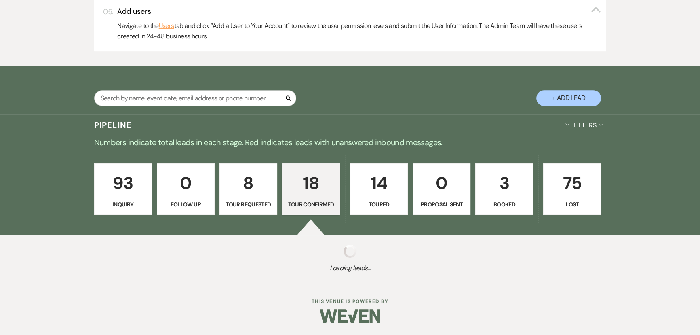
select select "4"
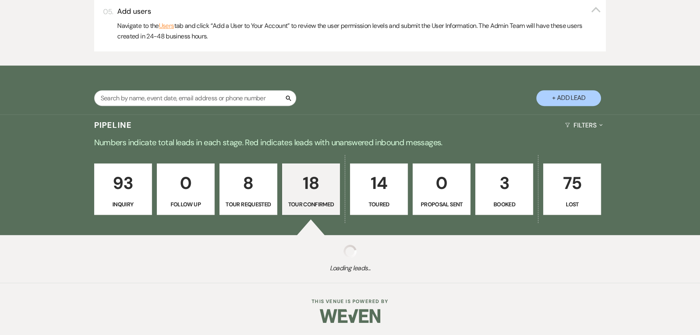
select select "4"
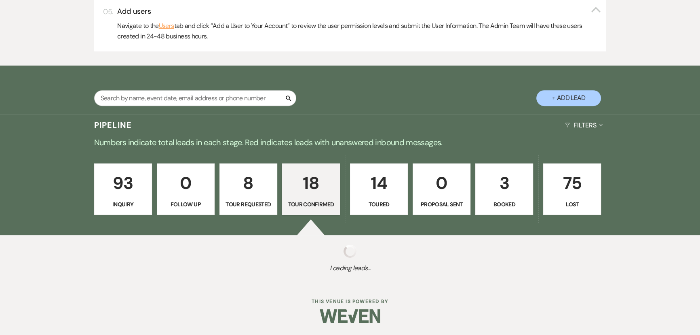
select select "4"
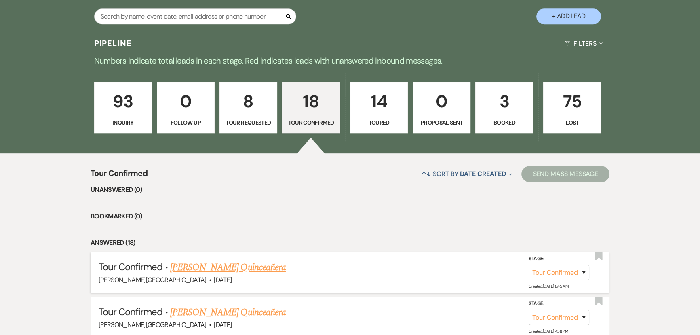
scroll to position [662, 0]
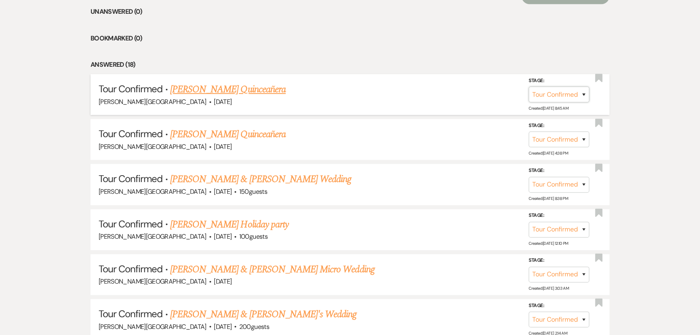
click at [548, 95] on select "Inquiry Follow Up Tour Requested Tour Confirmed Toured Proposal Sent Booked Lost" at bounding box center [559, 95] width 61 height 16
select select "5"
click at [529, 87] on select "Inquiry Follow Up Tour Requested Tour Confirmed Toured Proposal Sent Booked Lost" at bounding box center [559, 95] width 61 height 16
click at [561, 92] on button "Save" at bounding box center [573, 94] width 40 height 16
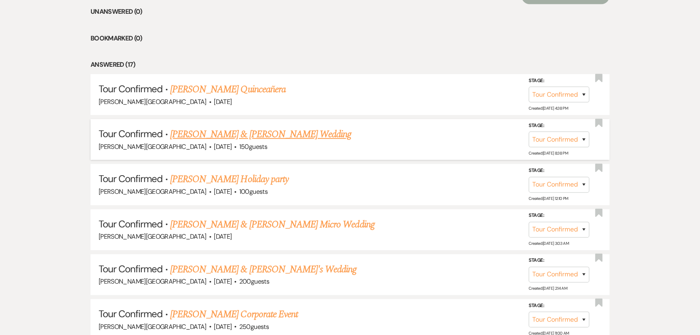
scroll to position [735, 0]
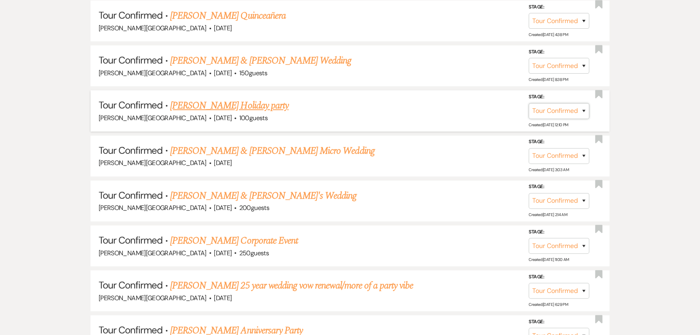
click at [547, 109] on select "Inquiry Follow Up Tour Requested Tour Confirmed Toured Proposal Sent Booked Lost" at bounding box center [559, 111] width 61 height 16
select select "5"
click at [529, 103] on select "Inquiry Follow Up Tour Requested Tour Confirmed Toured Proposal Sent Booked Lost" at bounding box center [559, 111] width 61 height 16
click at [571, 117] on button "Save" at bounding box center [573, 110] width 40 height 16
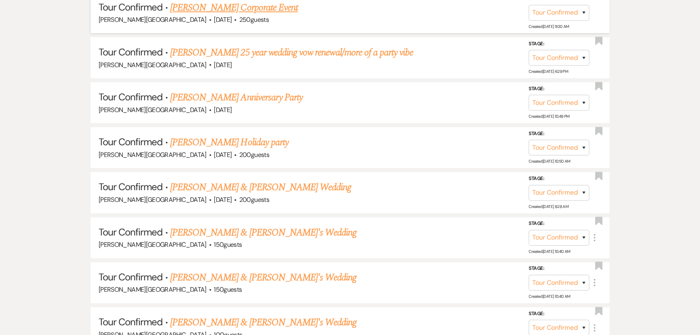
scroll to position [807, 0]
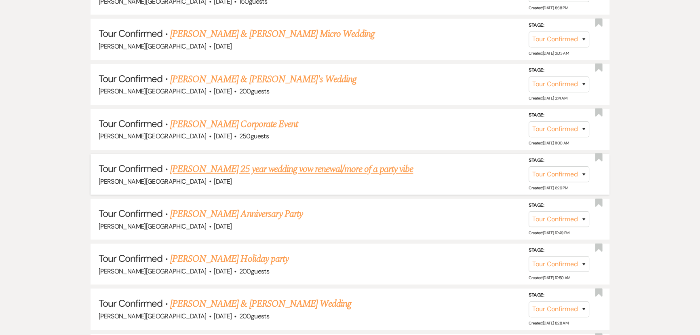
click at [528, 176] on div "[PERSON_NAME][GEOGRAPHIC_DATA] · [DATE]" at bounding box center [350, 181] width 503 height 11
click at [529, 174] on select "Inquiry Follow Up Tour Requested Tour Confirmed Toured Proposal Sent Booked Lost" at bounding box center [559, 174] width 61 height 16
select select "5"
click at [529, 166] on select "Inquiry Follow Up Tour Requested Tour Confirmed Toured Proposal Sent Booked Lost" at bounding box center [559, 174] width 61 height 16
click at [576, 171] on button "Save" at bounding box center [573, 174] width 40 height 16
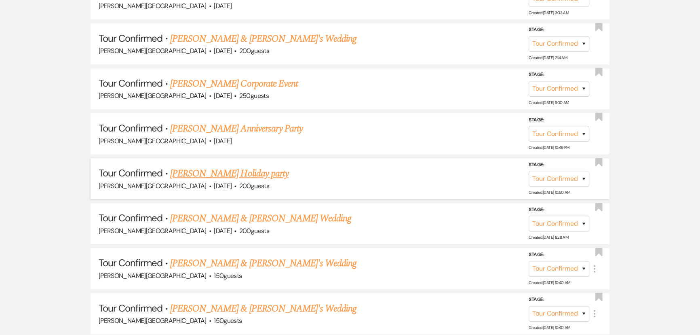
scroll to position [880, 0]
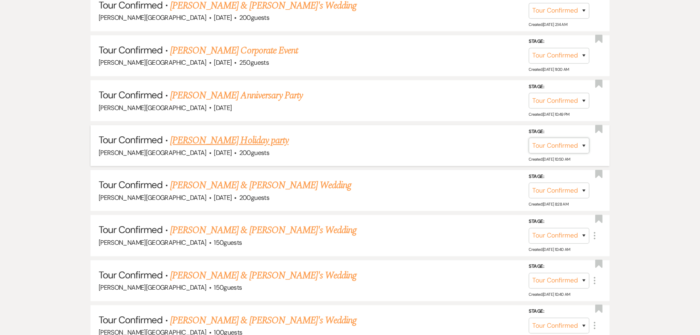
click at [558, 138] on select "Inquiry Follow Up Tour Requested Tour Confirmed Toured Proposal Sent Booked Lost" at bounding box center [559, 146] width 61 height 16
select select "5"
click at [529, 138] on select "Inquiry Follow Up Tour Requested Tour Confirmed Toured Proposal Sent Booked Lost" at bounding box center [559, 146] width 61 height 16
click at [585, 138] on button "Save" at bounding box center [573, 145] width 40 height 16
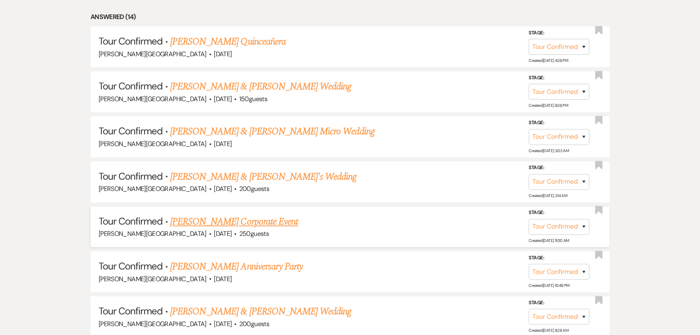
scroll to position [696, 0]
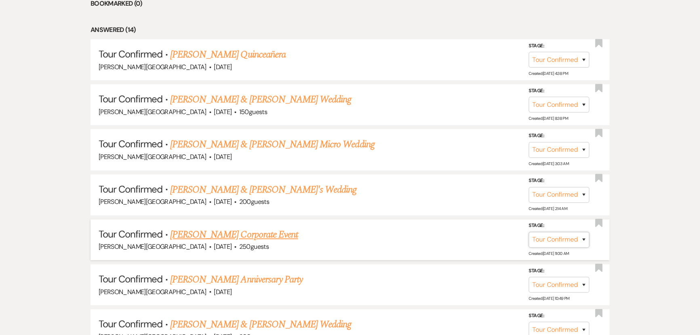
click at [559, 240] on select "Inquiry Follow Up Tour Requested Tour Confirmed Toured Proposal Sent Booked Lost" at bounding box center [559, 240] width 61 height 16
select select "8"
click at [529, 232] on select "Inquiry Follow Up Tour Requested Tour Confirmed Toured Proposal Sent Booked Lost" at bounding box center [559, 240] width 61 height 16
click at [466, 239] on select "Booked Elsewhere Budget Date Unavailable No Response Not a Good Match Capacity …" at bounding box center [446, 240] width 70 height 16
select select "6"
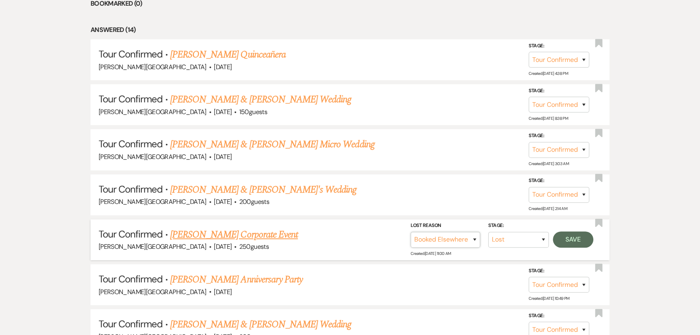
click at [411, 232] on select "Booked Elsewhere Budget Date Unavailable No Response Not a Good Match Capacity …" at bounding box center [446, 240] width 70 height 16
click at [560, 242] on button "Save" at bounding box center [573, 239] width 40 height 16
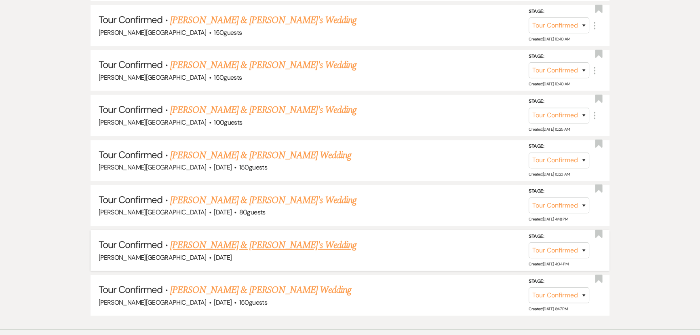
scroll to position [1041, 0]
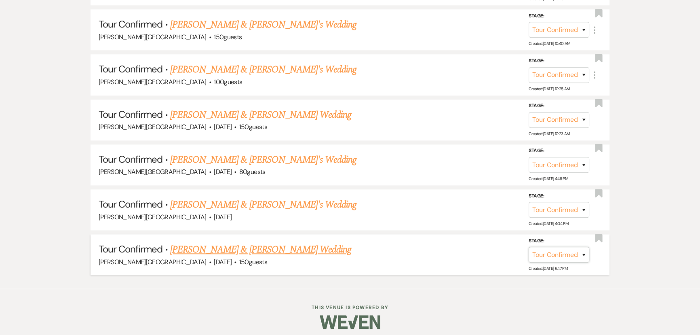
click at [544, 253] on select "Inquiry Follow Up Tour Requested Tour Confirmed Toured Proposal Sent Booked Lost" at bounding box center [559, 255] width 61 height 16
select select "8"
click at [529, 247] on select "Inquiry Follow Up Tour Requested Tour Confirmed Toured Proposal Sent Booked Lost" at bounding box center [559, 255] width 61 height 16
click at [426, 247] on select "Booked Elsewhere Budget Date Unavailable No Response Not a Good Match Capacity …" at bounding box center [446, 255] width 70 height 16
select select "6"
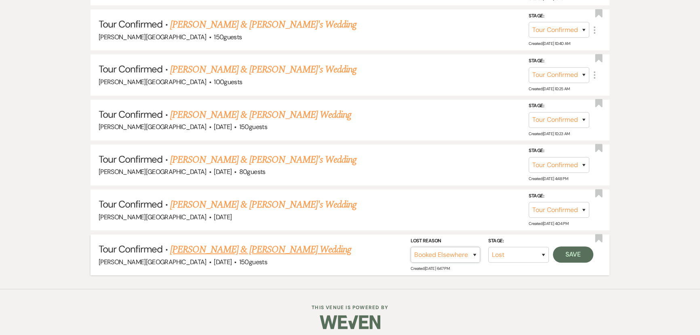
click at [411, 247] on select "Booked Elsewhere Budget Date Unavailable No Response Not a Good Match Capacity …" at bounding box center [446, 255] width 70 height 16
click at [568, 254] on button "Save" at bounding box center [573, 254] width 40 height 16
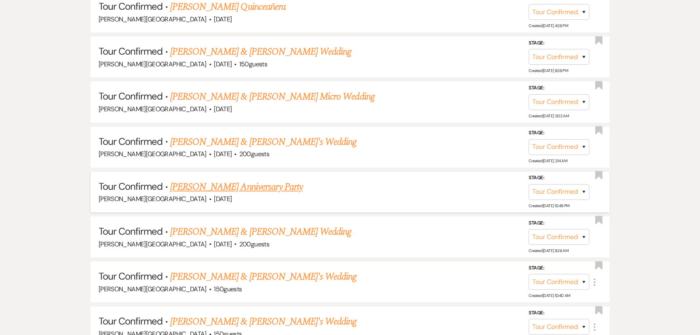
scroll to position [703, 0]
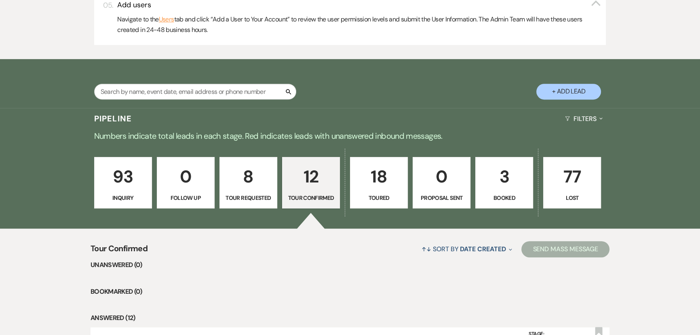
click at [246, 166] on p "8" at bounding box center [248, 176] width 47 height 27
select select "2"
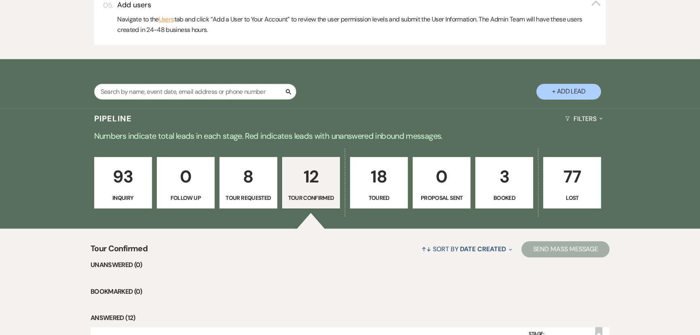
select select "2"
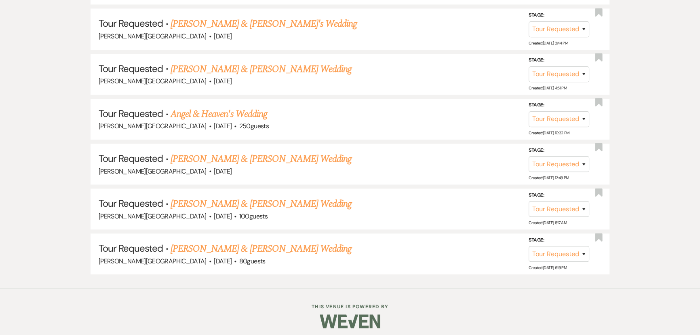
scroll to position [818, 0]
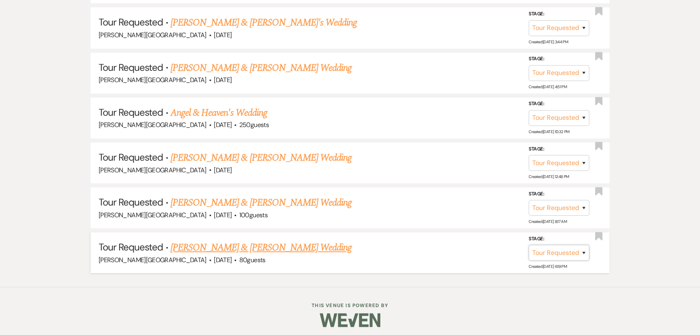
click at [535, 251] on select "Inquiry Follow Up Tour Requested Tour Confirmed Toured Proposal Sent Booked Lost" at bounding box center [559, 253] width 61 height 16
select select "5"
click at [529, 245] on select "Inquiry Follow Up Tour Requested Tour Confirmed Toured Proposal Sent Booked Lost" at bounding box center [559, 253] width 61 height 16
click at [566, 251] on button "Save" at bounding box center [573, 252] width 40 height 16
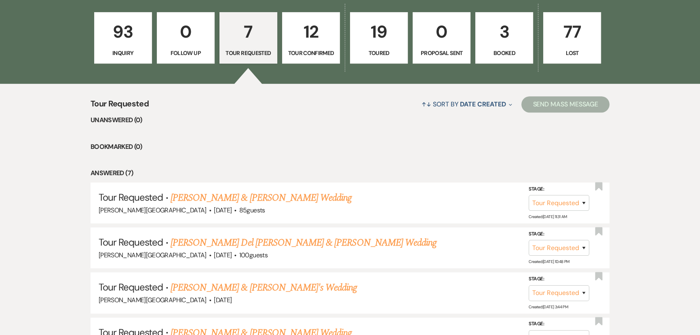
scroll to position [443, 0]
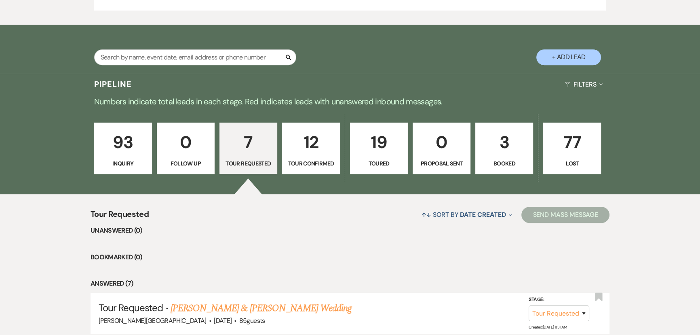
click at [136, 144] on p "93" at bounding box center [122, 142] width 47 height 27
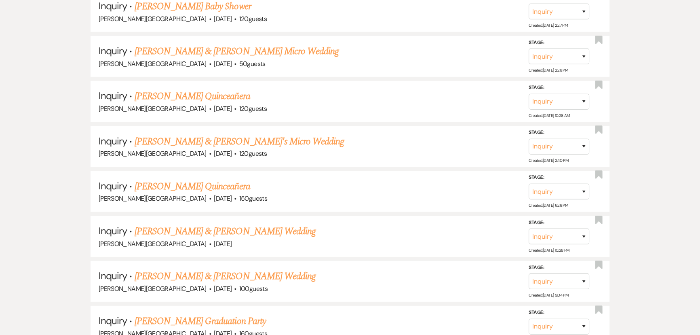
scroll to position [3170, 0]
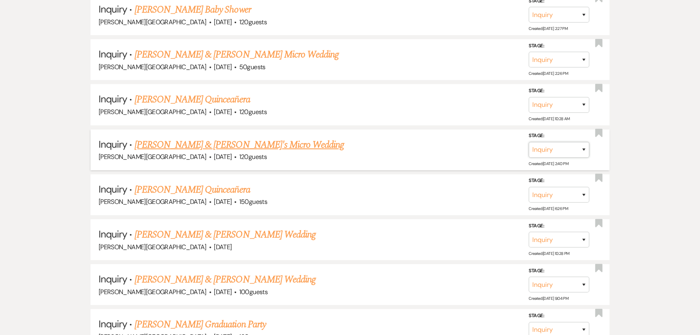
click at [556, 142] on select "Inquiry Follow Up Tour Requested Tour Confirmed Toured Proposal Sent Booked Lost" at bounding box center [559, 150] width 61 height 16
select select "5"
click at [529, 142] on select "Inquiry Follow Up Tour Requested Tour Confirmed Toured Proposal Sent Booked Lost" at bounding box center [559, 150] width 61 height 16
click at [571, 142] on button "Save" at bounding box center [573, 150] width 40 height 16
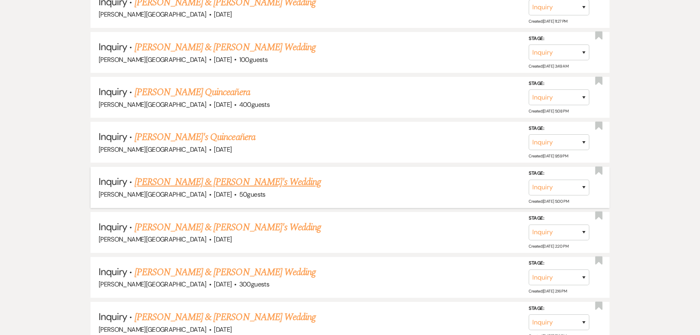
scroll to position [3750, 0]
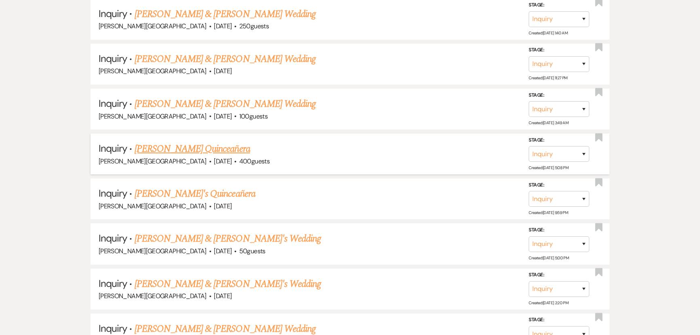
click at [211, 142] on link "[PERSON_NAME] Quinceañera" at bounding box center [193, 149] width 116 height 15
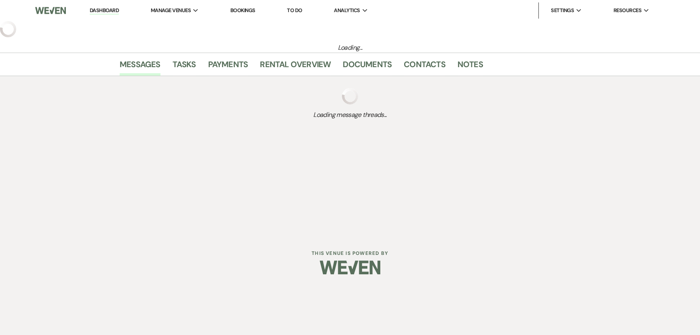
select select "5"
select select "15"
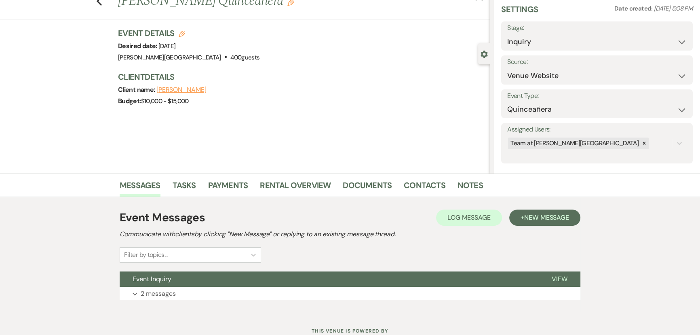
scroll to position [58, 0]
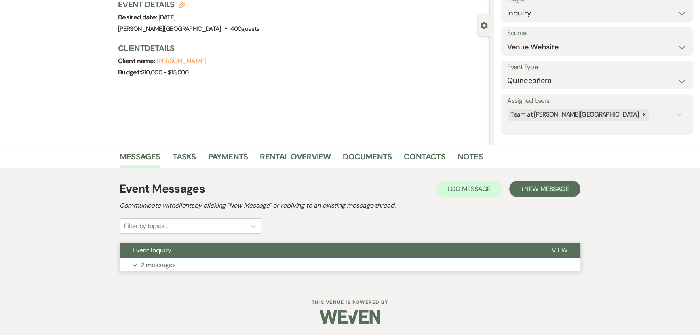
click at [142, 265] on p "2 messages" at bounding box center [158, 265] width 35 height 11
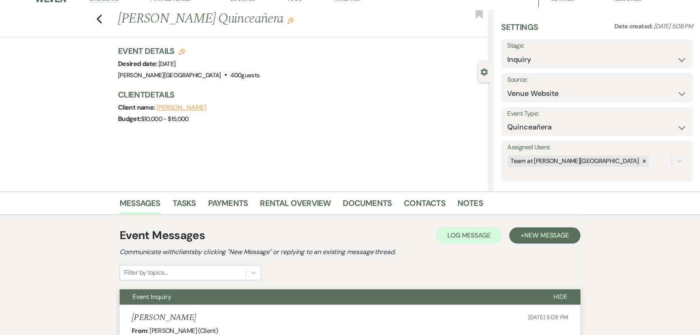
scroll to position [0, 0]
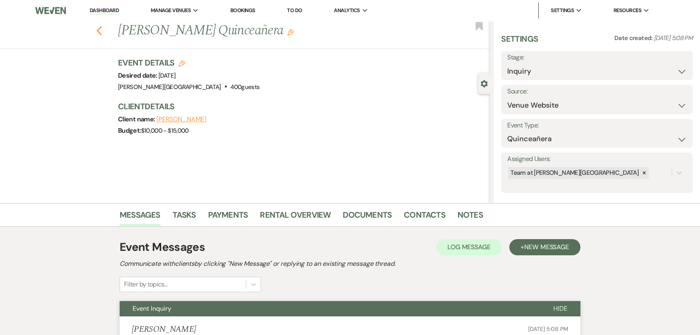
click at [99, 34] on icon "Previous" at bounding box center [99, 31] width 6 height 10
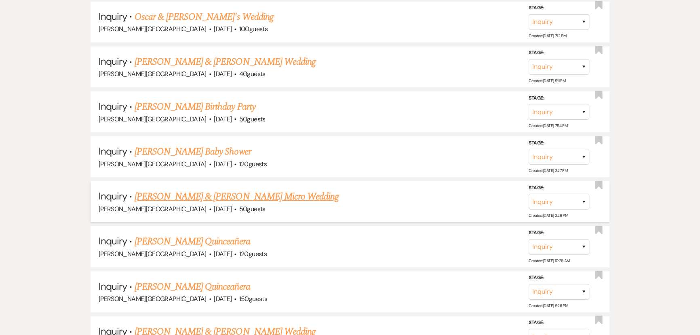
scroll to position [3015, 0]
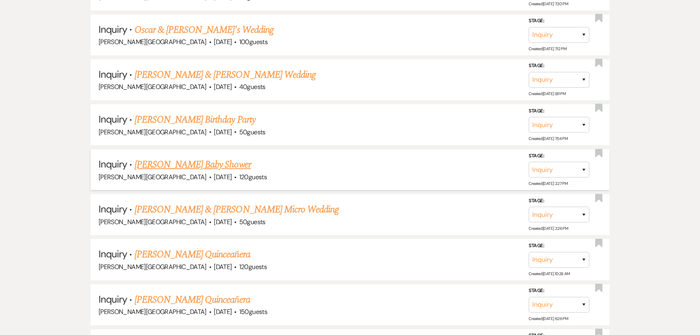
click at [157, 157] on link "[PERSON_NAME] Baby Shower" at bounding box center [193, 164] width 116 height 15
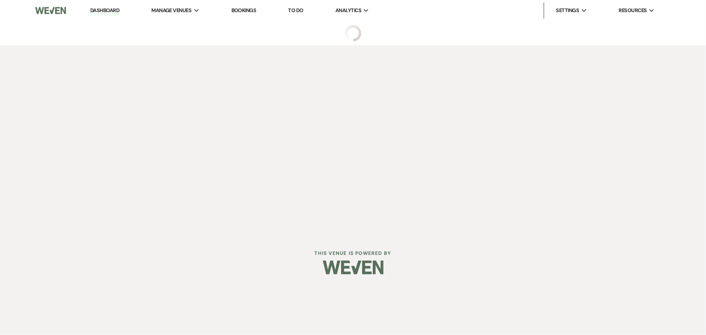
select select "5"
select select "3"
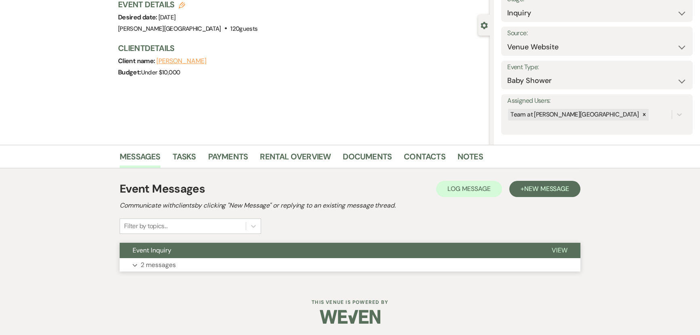
click at [151, 267] on p "2 messages" at bounding box center [158, 265] width 35 height 11
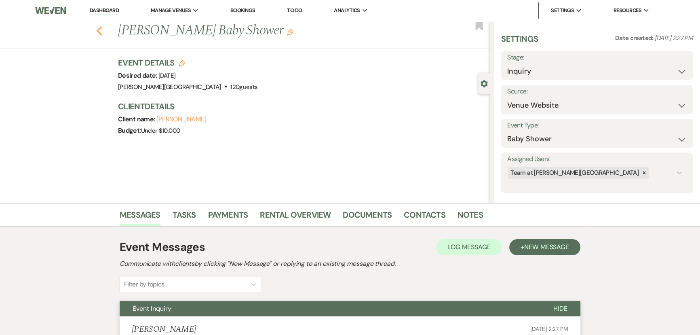
click at [102, 35] on icon "Previous" at bounding box center [99, 31] width 6 height 10
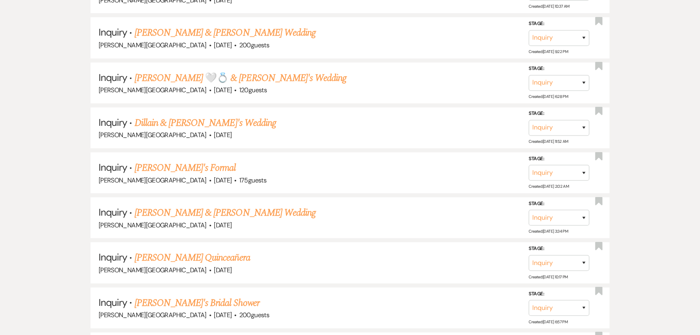
scroll to position [2022, 0]
click at [155, 161] on link "[PERSON_NAME]'s Formal" at bounding box center [186, 168] width 102 height 15
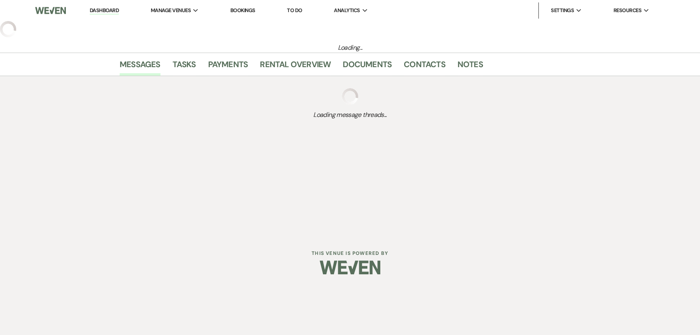
select select "5"
select select "13"
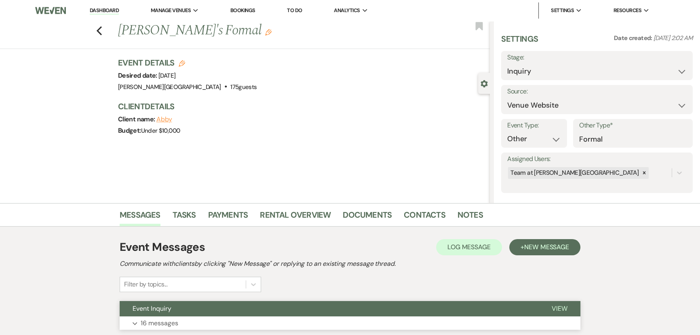
scroll to position [58, 0]
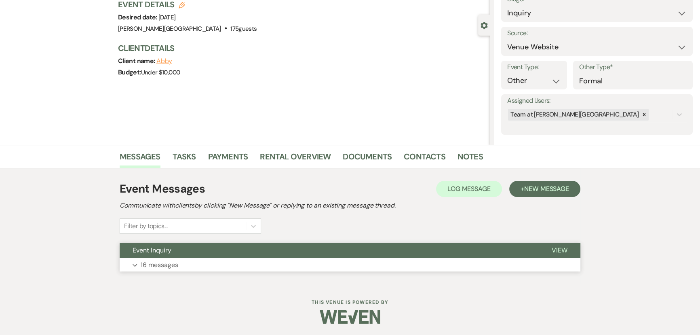
click at [141, 263] on p "16 messages" at bounding box center [160, 265] width 38 height 11
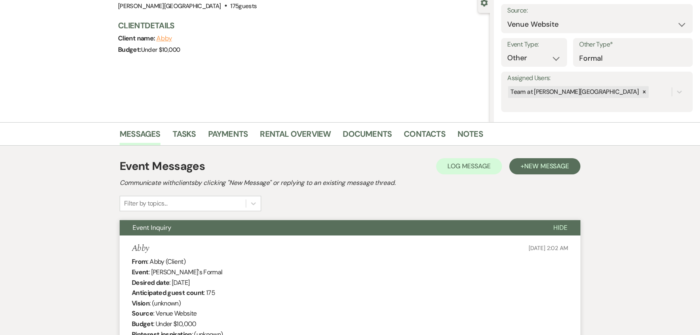
scroll to position [0, 0]
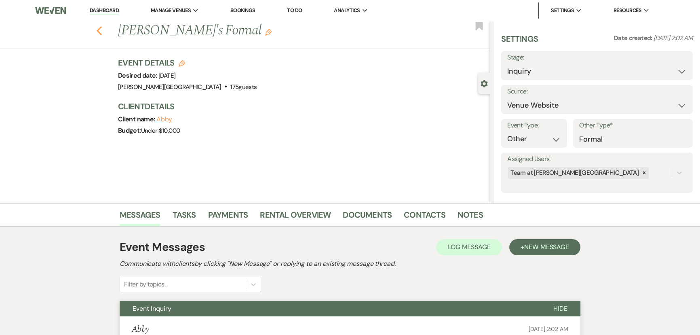
click at [101, 28] on icon "Previous" at bounding box center [99, 31] width 6 height 10
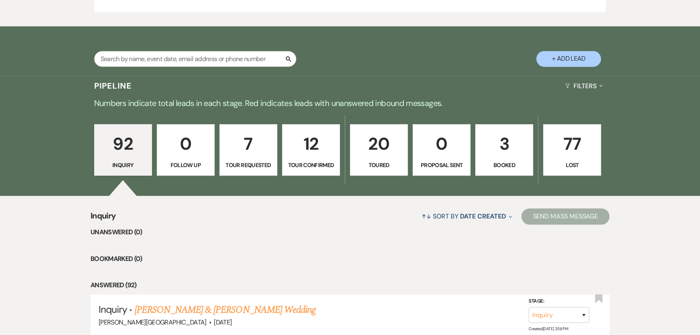
scroll to position [441, 0]
click at [358, 142] on p "20" at bounding box center [379, 144] width 47 height 27
select select "5"
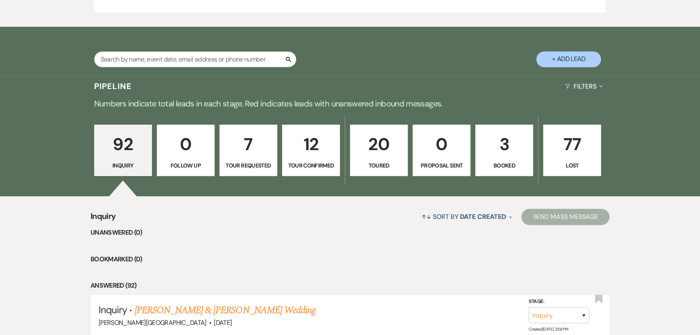
select select "5"
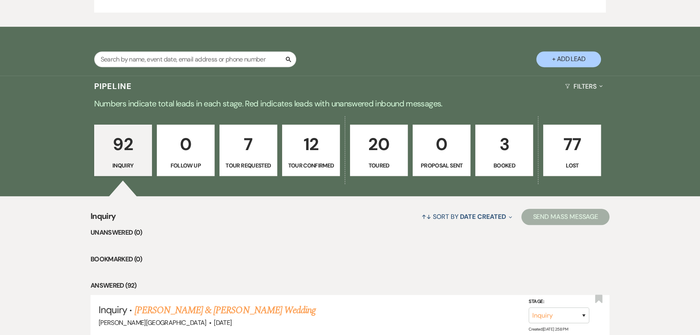
select select "5"
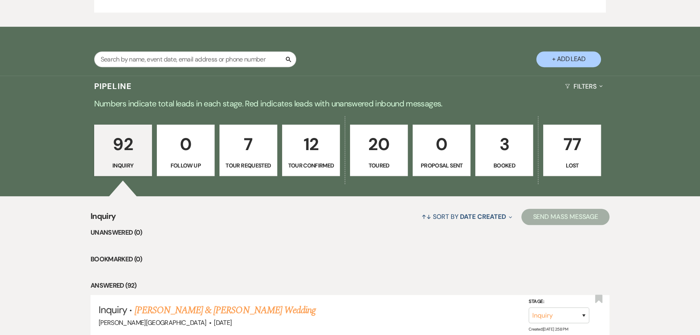
select select "5"
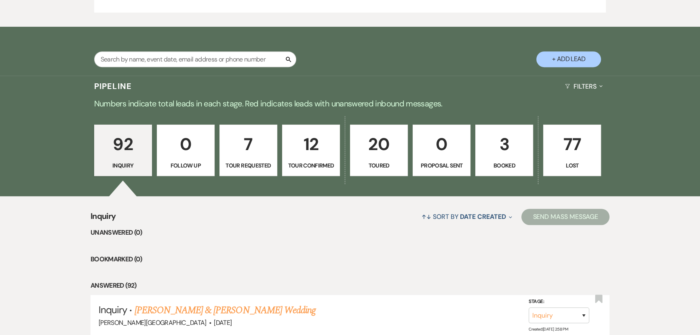
select select "5"
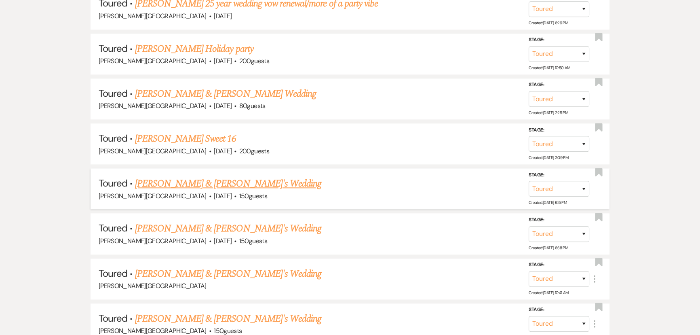
scroll to position [1096, 0]
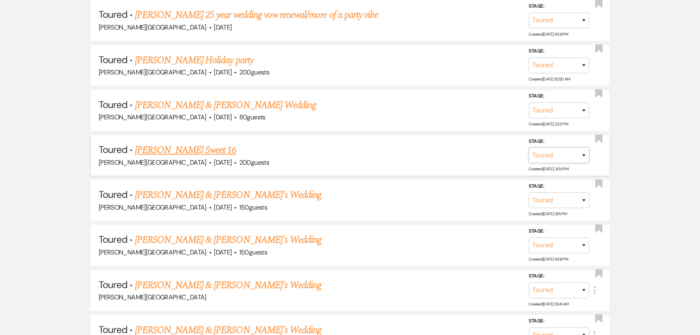
drag, startPoint x: 564, startPoint y: 149, endPoint x: 557, endPoint y: 158, distance: 11.5
click at [564, 149] on select "Inquiry Follow Up Tour Requested Tour Confirmed Toured Proposal Sent Booked Lost" at bounding box center [559, 155] width 61 height 16
select select "8"
click at [529, 147] on select "Inquiry Follow Up Tour Requested Tour Confirmed Toured Proposal Sent Booked Lost" at bounding box center [559, 155] width 61 height 16
click at [475, 150] on select "Booked Elsewhere Budget Date Unavailable No Response Not a Good Match Capacity …" at bounding box center [446, 155] width 70 height 16
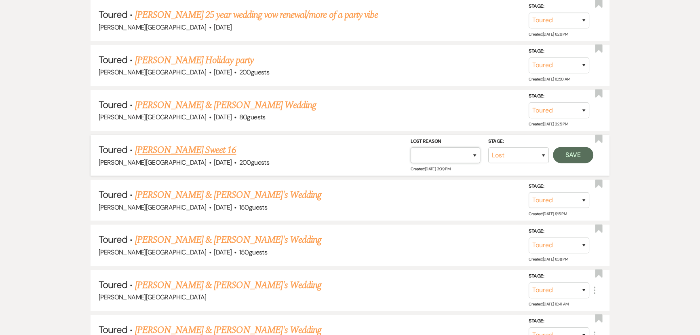
select select "5"
click at [411, 147] on select "Booked Elsewhere Budget Date Unavailable No Response Not a Good Match Capacity …" at bounding box center [446, 155] width 70 height 16
click at [586, 149] on button "Save" at bounding box center [573, 155] width 40 height 16
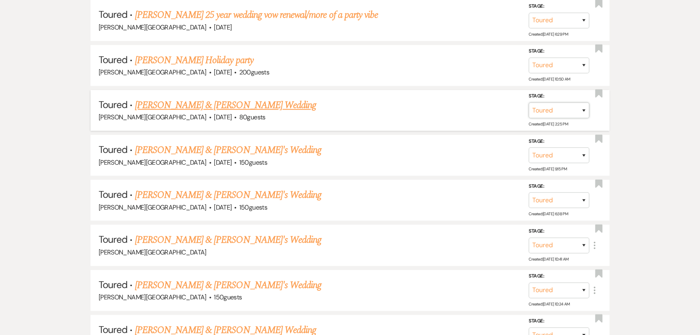
click at [555, 105] on select "Inquiry Follow Up Tour Requested Tour Confirmed Toured Proposal Sent Booked Lost" at bounding box center [559, 110] width 61 height 16
select select "8"
click at [529, 102] on select "Inquiry Follow Up Tour Requested Tour Confirmed Toured Proposal Sent Booked Lost" at bounding box center [559, 110] width 61 height 16
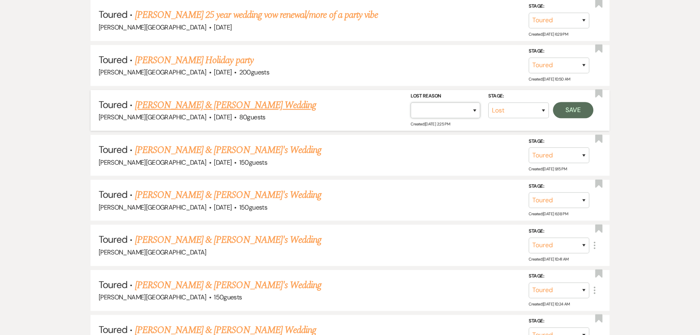
click at [438, 108] on select "Booked Elsewhere Budget Date Unavailable No Response Not a Good Match Capacity …" at bounding box center [446, 110] width 70 height 16
select select "6"
click at [411, 102] on select "Booked Elsewhere Budget Date Unavailable No Response Not a Good Match Capacity …" at bounding box center [446, 110] width 70 height 16
click at [566, 108] on button "Save" at bounding box center [573, 110] width 40 height 16
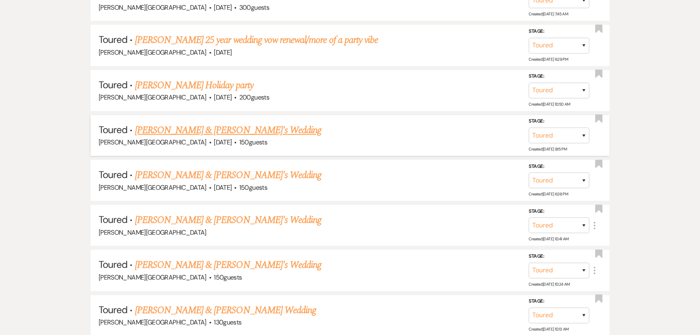
scroll to position [1059, 0]
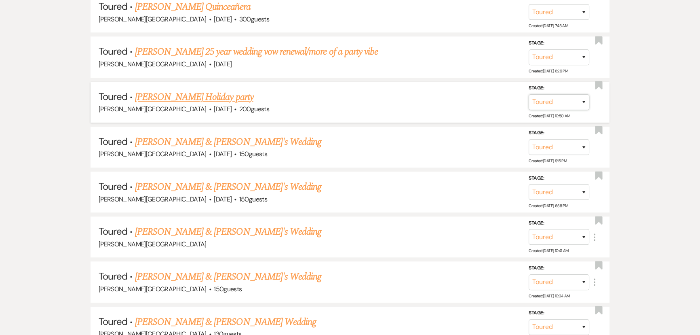
click at [553, 102] on select "Inquiry Follow Up Tour Requested Tour Confirmed Toured Proposal Sent Booked Lost" at bounding box center [559, 102] width 61 height 16
select select "8"
click at [529, 94] on select "Inquiry Follow Up Tour Requested Tour Confirmed Toured Proposal Sent Booked Lost" at bounding box center [559, 102] width 61 height 16
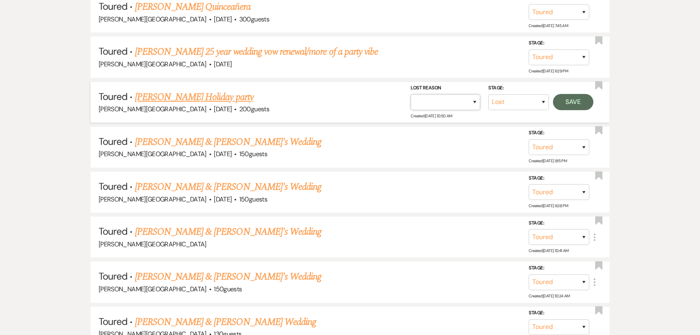
click at [428, 97] on select "Booked Elsewhere Budget Date Unavailable No Response Not a Good Match Capacity …" at bounding box center [446, 102] width 70 height 16
select select "7"
click at [411, 94] on select "Booked Elsewhere Budget Date Unavailable No Response Not a Good Match Capacity …" at bounding box center [446, 102] width 70 height 16
click at [563, 99] on button "Save" at bounding box center [573, 102] width 40 height 16
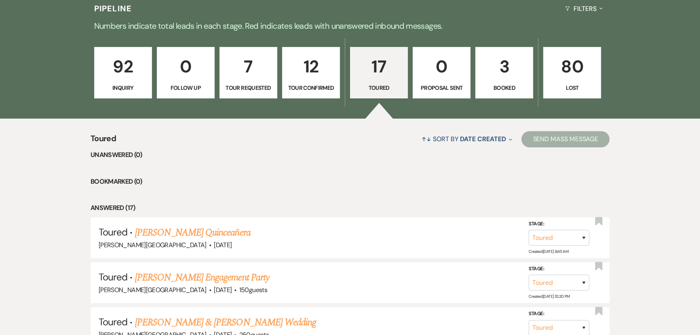
scroll to position [507, 0]
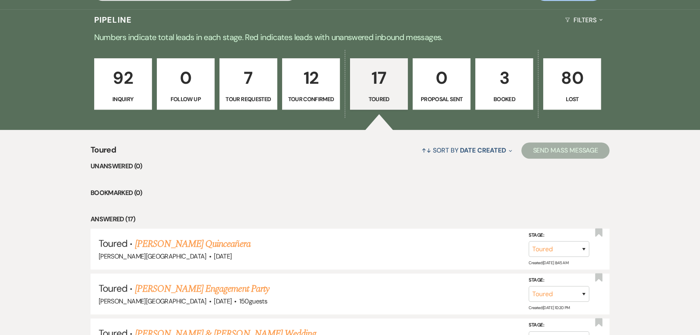
click at [309, 68] on p "12" at bounding box center [311, 77] width 47 height 27
select select "4"
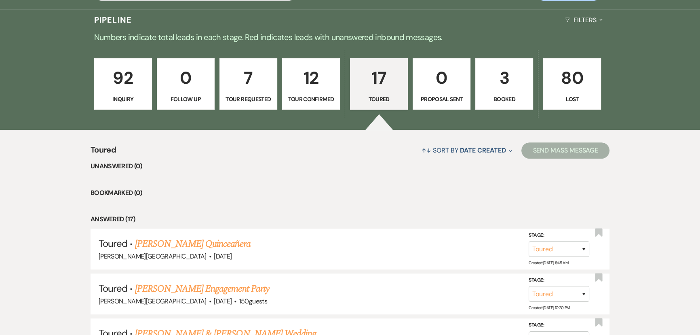
select select "4"
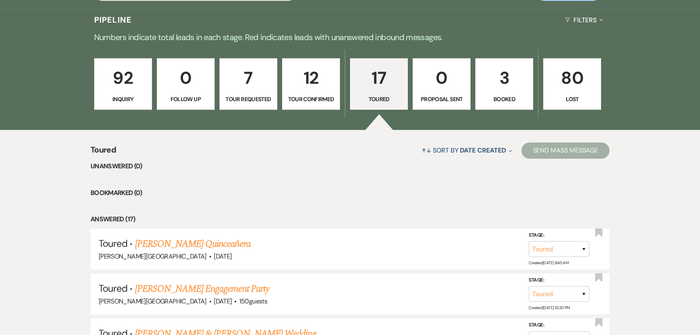
select select "4"
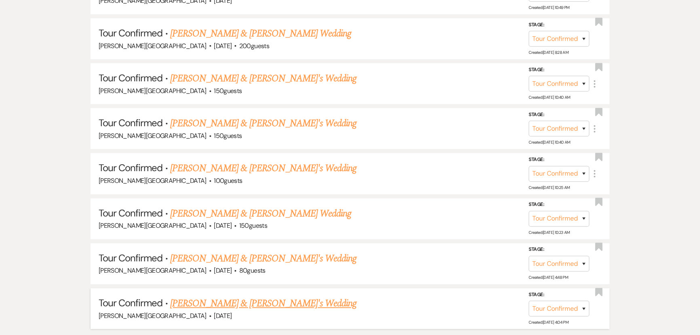
scroll to position [997, 0]
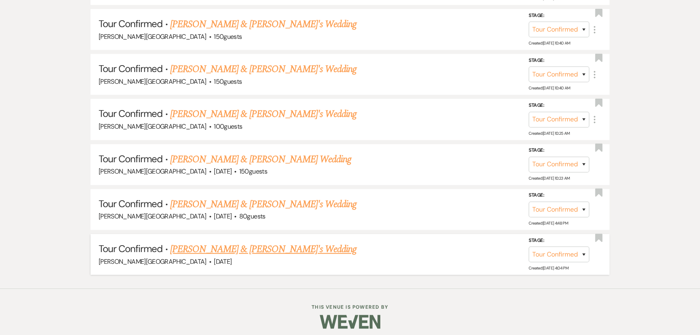
click at [210, 247] on link "[PERSON_NAME] & [PERSON_NAME]'s Wedding" at bounding box center [263, 249] width 187 height 15
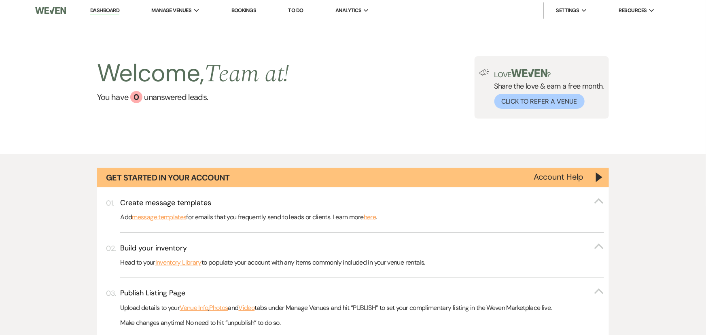
select select "4"
select select "7"
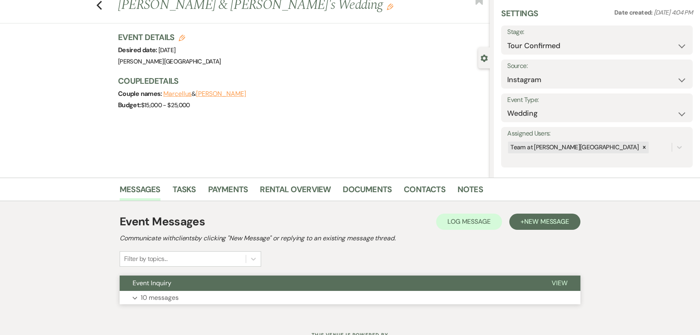
scroll to position [58, 0]
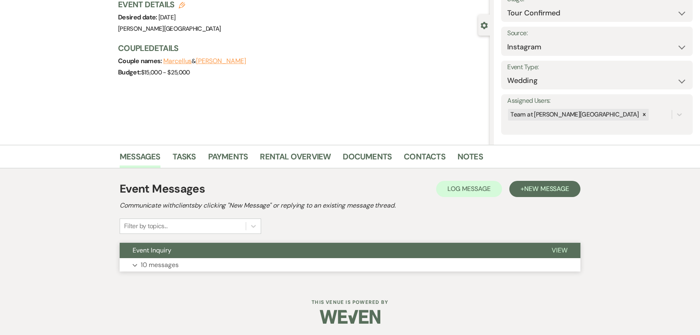
click at [174, 270] on button "Expand 10 messages" at bounding box center [350, 265] width 461 height 14
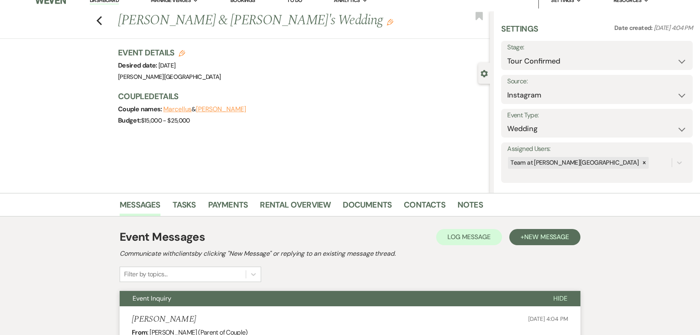
scroll to position [0, 0]
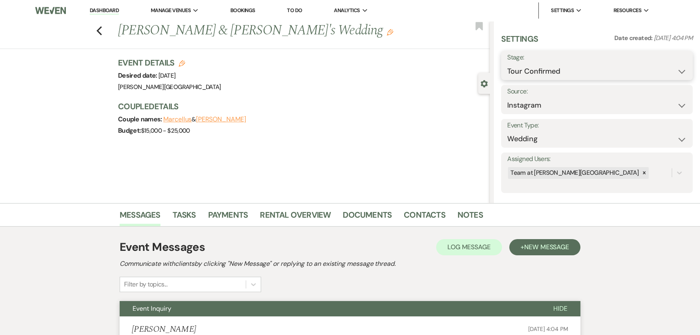
click at [540, 65] on select "Inquiry Follow Up Tour Requested Tour Confirmed Toured Proposal Sent Booked Lost" at bounding box center [598, 71] width 180 height 16
select select "8"
click at [508, 63] on select "Inquiry Follow Up Tour Requested Tour Confirmed Toured Proposal Sent Booked Lost" at bounding box center [598, 71] width 180 height 16
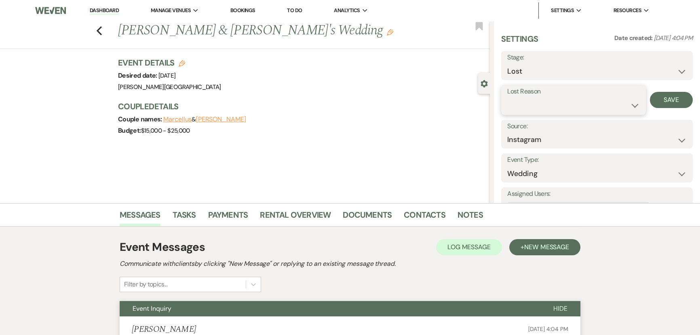
click at [559, 110] on select "Booked Elsewhere Budget Date Unavailable No Response Not a Good Match Capacity …" at bounding box center [574, 105] width 133 height 16
select select "6"
click at [508, 97] on select "Booked Elsewhere Budget Date Unavailable No Response Not a Good Match Capacity …" at bounding box center [574, 105] width 133 height 16
click at [660, 104] on button "Save" at bounding box center [671, 100] width 43 height 16
click at [101, 27] on icon "Previous" at bounding box center [99, 31] width 6 height 10
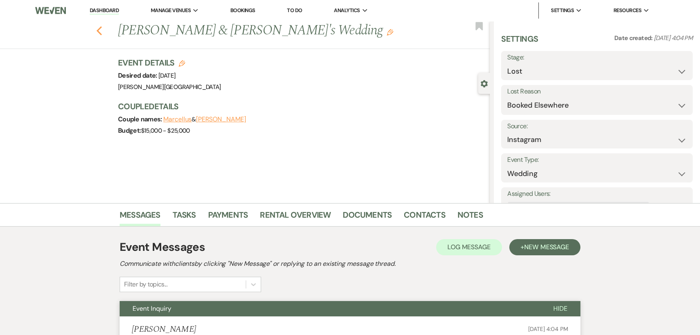
select select "4"
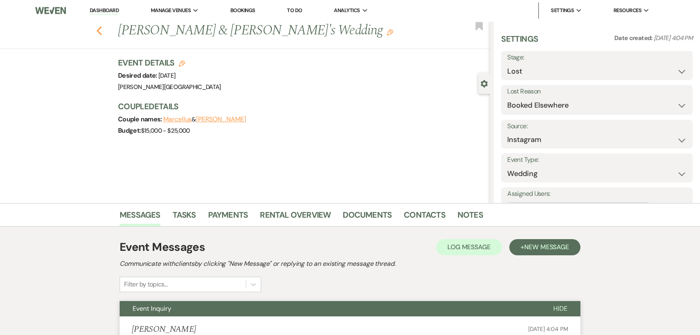
select select "4"
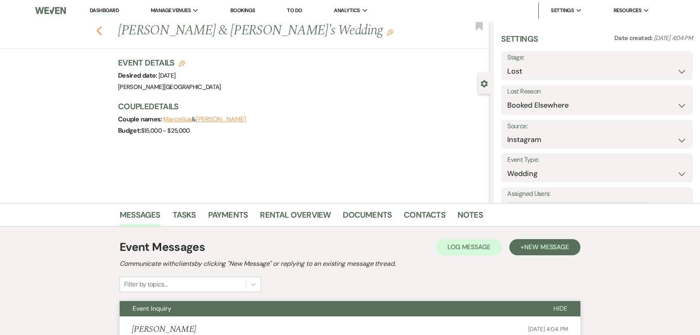
select select "4"
select select "8"
select select "6"
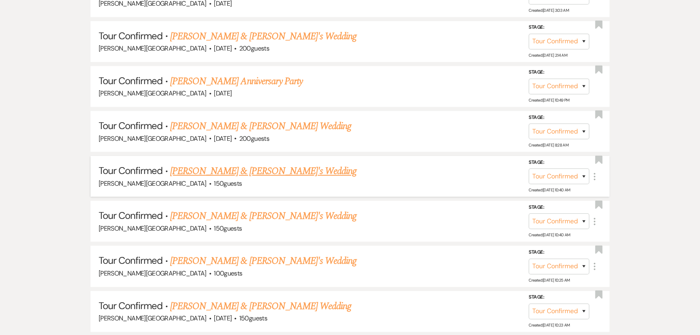
scroll to position [842, 0]
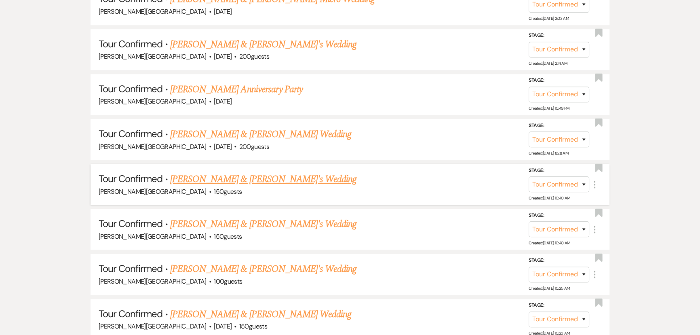
click at [193, 178] on link "[PERSON_NAME] & [PERSON_NAME]'s Wedding" at bounding box center [263, 179] width 187 height 15
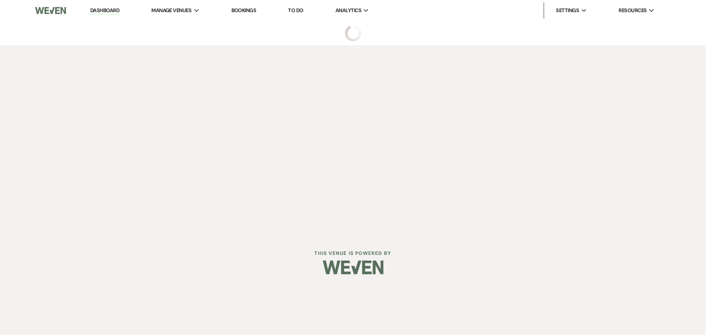
select select "4"
select select "18"
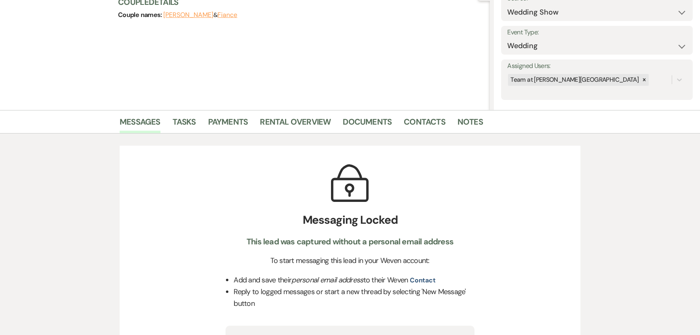
scroll to position [110, 0]
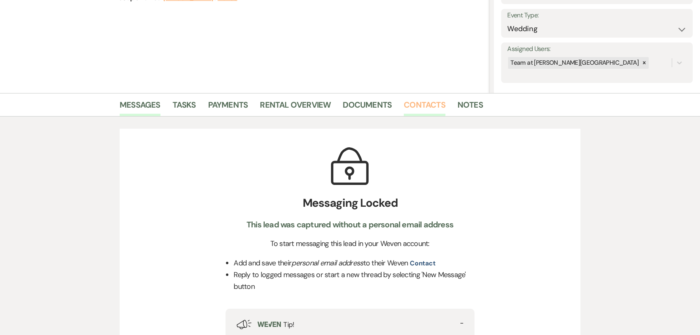
click at [429, 110] on link "Contacts" at bounding box center [425, 107] width 42 height 18
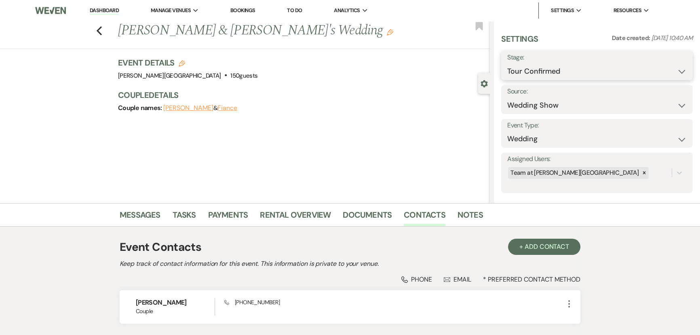
click at [566, 66] on select "Inquiry Follow Up Tour Requested Tour Confirmed Toured Proposal Sent Booked Lost" at bounding box center [598, 71] width 180 height 16
select select "8"
click at [508, 63] on select "Inquiry Follow Up Tour Requested Tour Confirmed Toured Proposal Sent Booked Lost" at bounding box center [598, 71] width 180 height 16
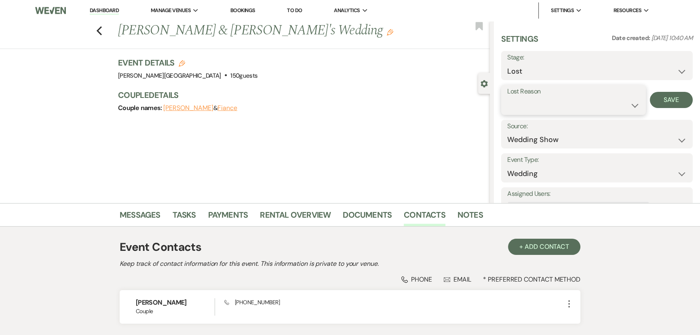
click at [523, 112] on select "Booked Elsewhere Budget Date Unavailable No Response Not a Good Match Capacity …" at bounding box center [574, 105] width 133 height 16
select select "5"
click at [508, 97] on select "Booked Elsewhere Budget Date Unavailable No Response Not a Good Match Capacity …" at bounding box center [574, 105] width 133 height 16
click at [658, 105] on button "Save" at bounding box center [671, 100] width 43 height 16
click at [102, 34] on icon "Previous" at bounding box center [99, 31] width 6 height 10
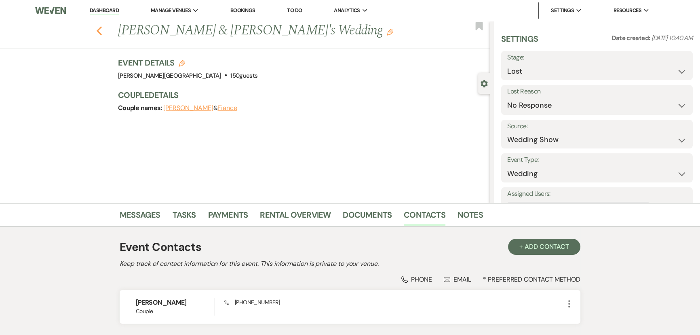
select select "4"
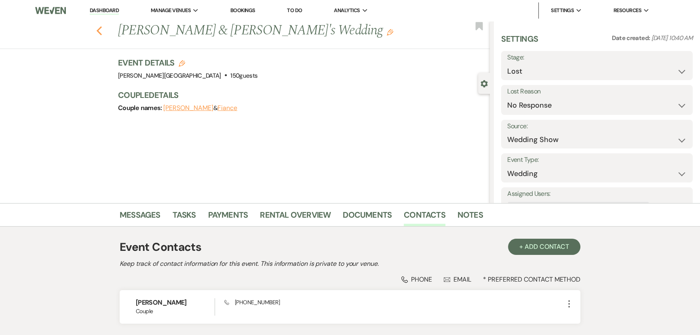
select select "4"
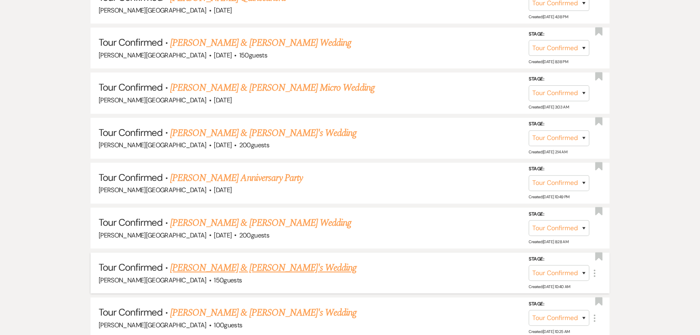
scroll to position [908, 0]
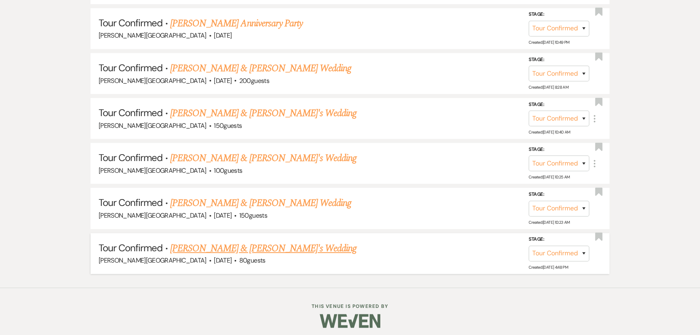
click at [251, 241] on link "[PERSON_NAME] & [PERSON_NAME]'s Wedding" at bounding box center [263, 248] width 187 height 15
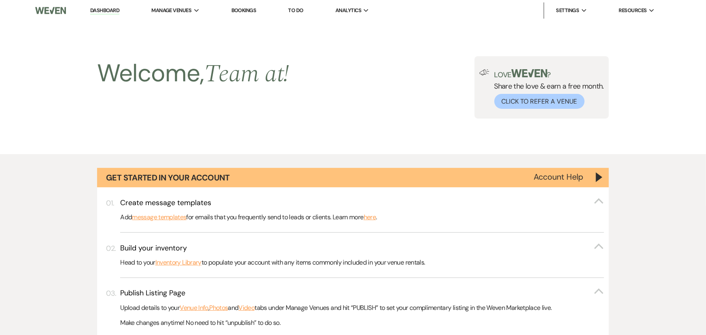
select select "4"
select select "5"
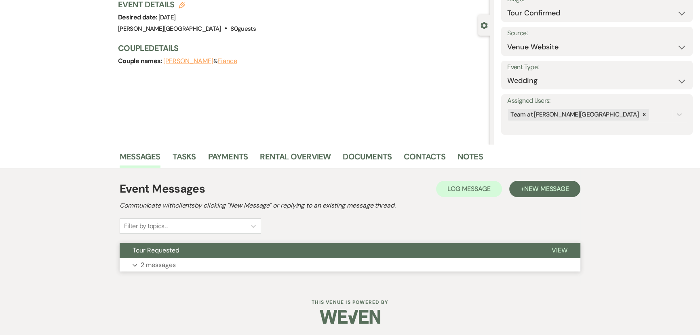
click at [162, 265] on p "2 messages" at bounding box center [158, 265] width 35 height 11
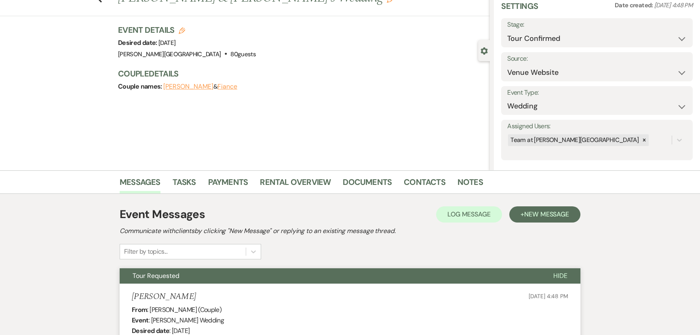
scroll to position [36, 0]
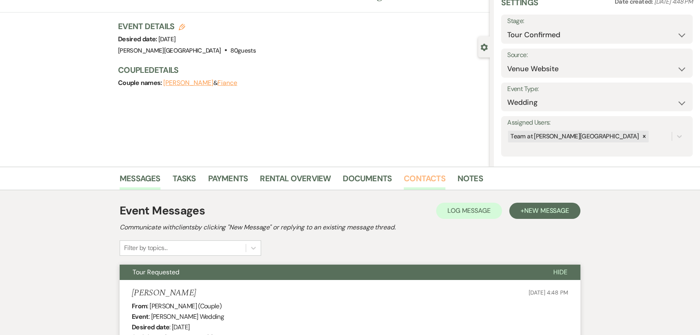
click at [409, 182] on link "Contacts" at bounding box center [425, 181] width 42 height 18
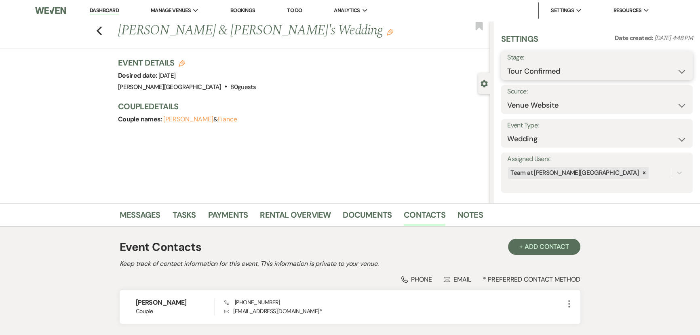
click at [522, 63] on select "Inquiry Follow Up Tour Requested Tour Confirmed Toured Proposal Sent Booked Lost" at bounding box center [598, 71] width 180 height 16
click at [521, 85] on div "Settings Date created: [DATE] 4:48 PM Stage: Inquiry Follow Up Tour Requested T…" at bounding box center [598, 113] width 192 height 160
click at [532, 81] on div "Settings Date created: [DATE] 4:48 PM Stage: Inquiry Follow Up Tour Requested T…" at bounding box center [598, 113] width 192 height 160
click at [533, 76] on select "Inquiry Follow Up Tour Requested Tour Confirmed Toured Proposal Sent Booked Lost" at bounding box center [598, 71] width 180 height 16
select select "8"
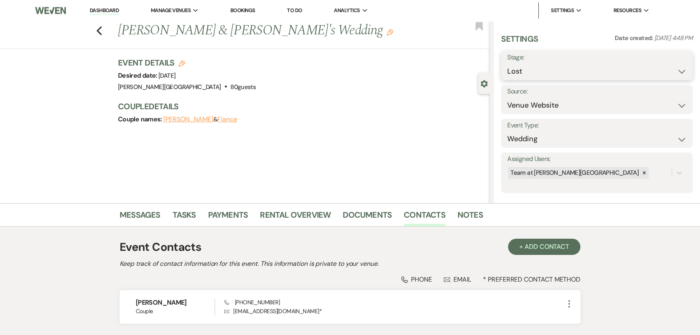
click at [508, 63] on select "Inquiry Follow Up Tour Requested Tour Confirmed Toured Proposal Sent Booked Lost" at bounding box center [598, 71] width 180 height 16
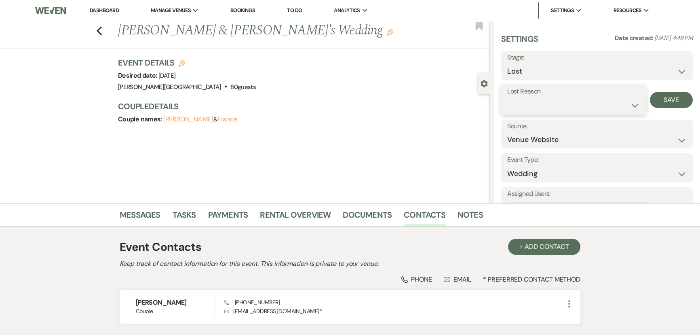
click at [561, 102] on select "Booked Elsewhere Budget Date Unavailable No Response Not a Good Match Capacity …" at bounding box center [574, 105] width 133 height 16
select select "6"
click at [508, 97] on select "Booked Elsewhere Budget Date Unavailable No Response Not a Good Match Capacity …" at bounding box center [574, 105] width 133 height 16
click at [665, 105] on button "Save" at bounding box center [671, 100] width 43 height 16
click at [102, 30] on icon "Previous" at bounding box center [99, 31] width 6 height 10
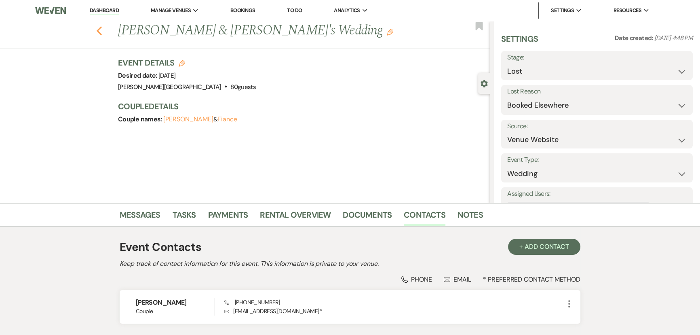
scroll to position [863, 0]
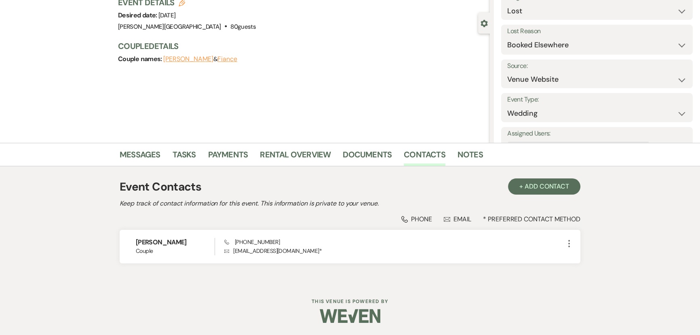
select select "4"
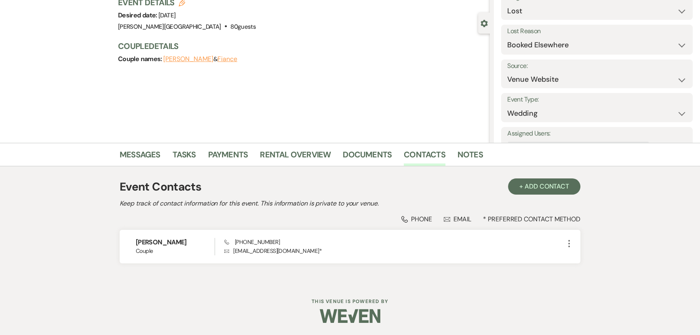
select select "4"
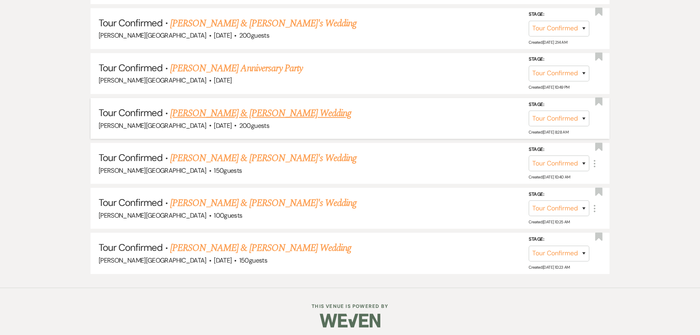
click at [203, 112] on link "[PERSON_NAME] & [PERSON_NAME] Wedding" at bounding box center [260, 113] width 181 height 15
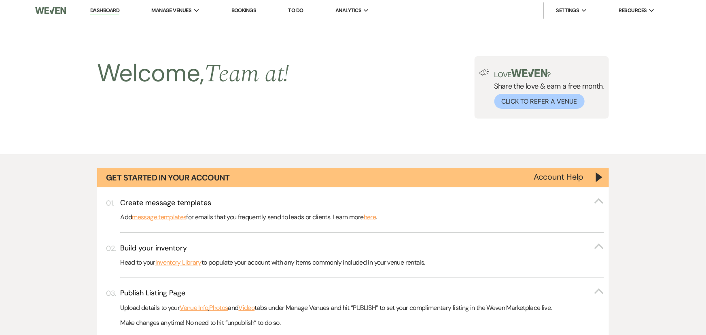
select select "4"
select select "7"
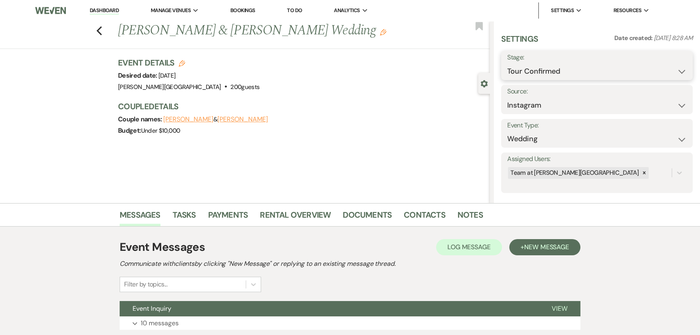
click at [600, 64] on select "Inquiry Follow Up Tour Requested Tour Confirmed Toured Proposal Sent Booked Lost" at bounding box center [598, 71] width 180 height 16
select select "8"
click at [508, 63] on select "Inquiry Follow Up Tour Requested Tour Confirmed Toured Proposal Sent Booked Lost" at bounding box center [598, 71] width 180 height 16
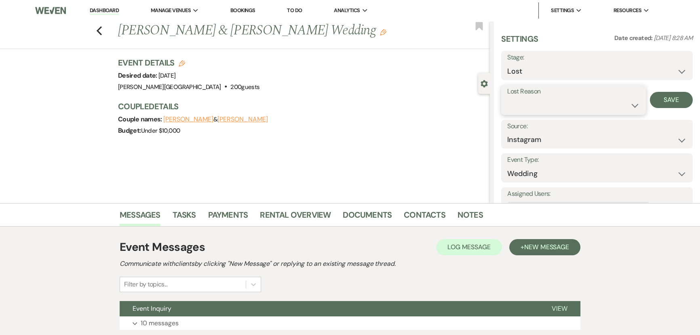
click at [535, 105] on select "Booked Elsewhere Budget Date Unavailable No Response Not a Good Match Capacity …" at bounding box center [574, 105] width 133 height 16
select select "6"
click at [508, 97] on select "Booked Elsewhere Budget Date Unavailable No Response Not a Good Match Capacity …" at bounding box center [574, 105] width 133 height 16
click at [650, 97] on button "Save" at bounding box center [671, 100] width 43 height 16
click at [102, 30] on icon "Previous" at bounding box center [99, 31] width 6 height 10
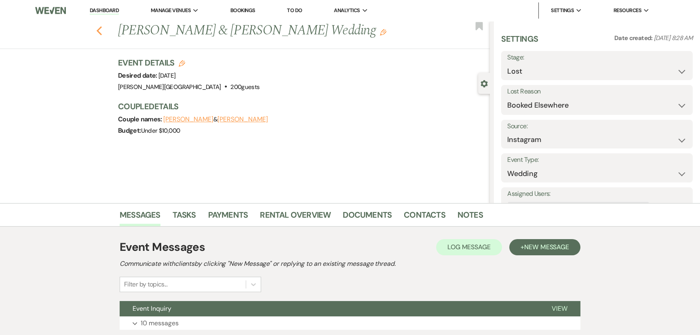
select select "4"
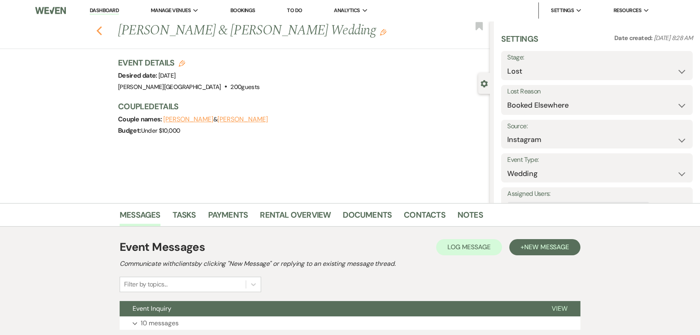
select select "8"
select select "6"
select select "4"
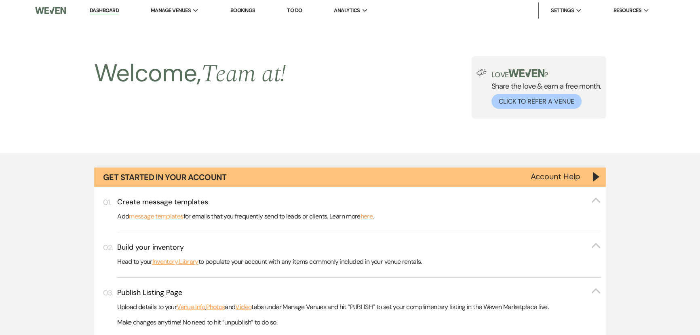
scroll to position [818, 0]
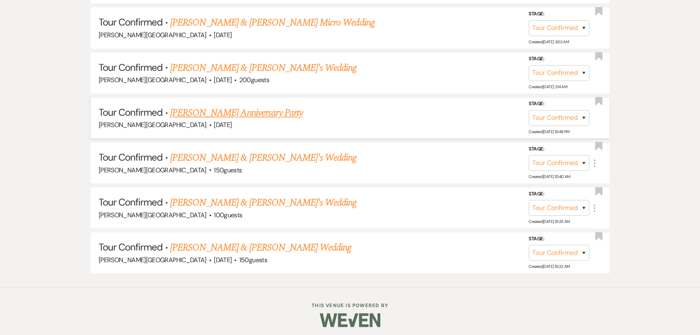
click at [209, 114] on link "[PERSON_NAME] Anniversary Party" at bounding box center [236, 113] width 133 height 15
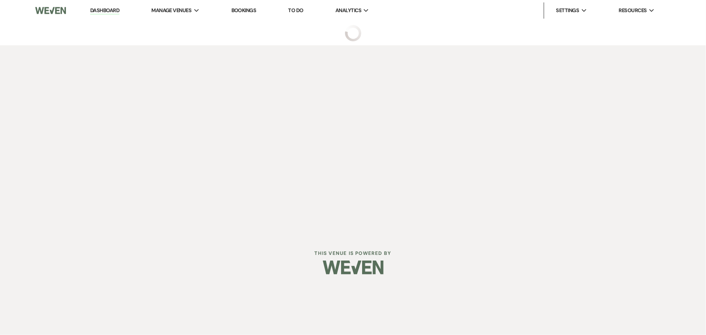
select select "4"
select select "5"
select select "17"
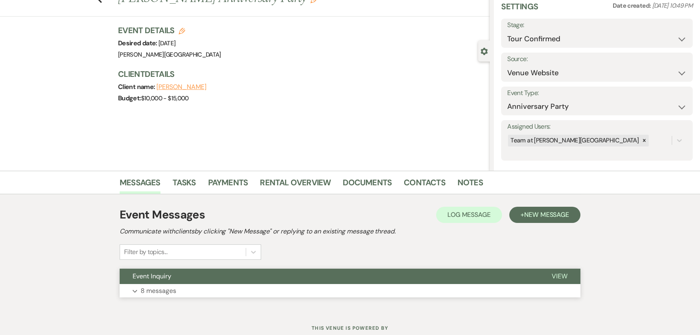
scroll to position [58, 0]
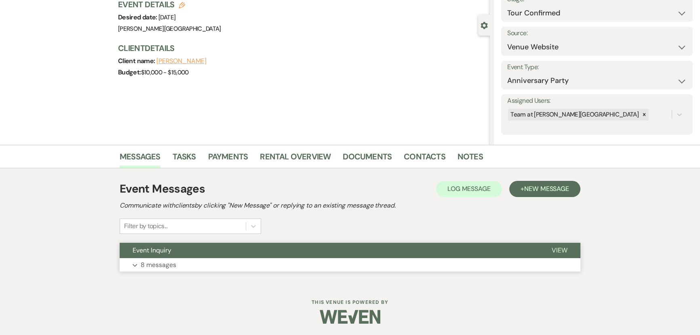
click at [173, 270] on button "Expand 8 messages" at bounding box center [350, 265] width 461 height 14
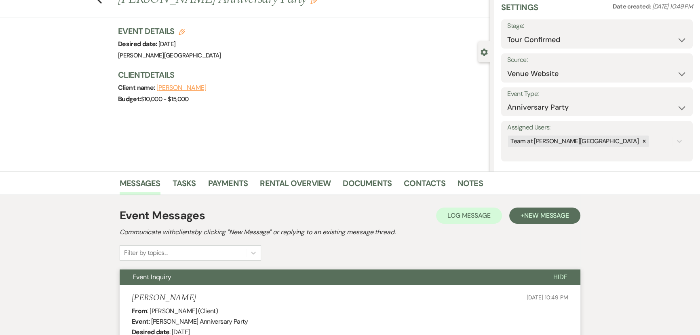
scroll to position [0, 0]
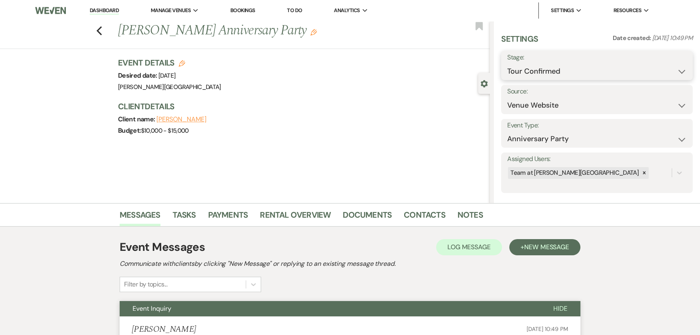
click at [554, 74] on select "Inquiry Follow Up Tour Requested Tour Confirmed Toured Proposal Sent Booked Lost" at bounding box center [598, 71] width 180 height 16
select select "8"
click at [508, 63] on select "Inquiry Follow Up Tour Requested Tour Confirmed Toured Proposal Sent Booked Lost" at bounding box center [598, 71] width 180 height 16
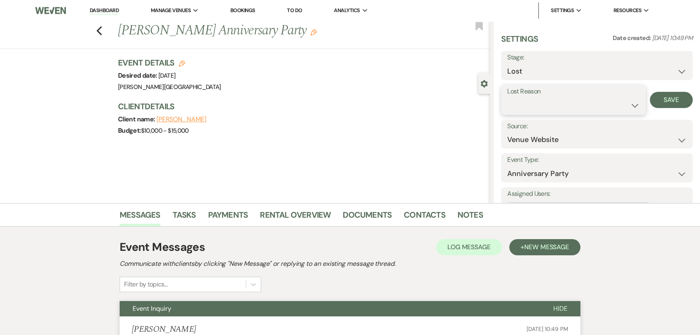
click at [531, 109] on select "Booked Elsewhere Budget Date Unavailable No Response Not a Good Match Capacity …" at bounding box center [574, 105] width 133 height 16
select select "6"
click at [508, 97] on select "Booked Elsewhere Budget Date Unavailable No Response Not a Good Match Capacity …" at bounding box center [574, 105] width 133 height 16
click at [653, 104] on button "Save" at bounding box center [671, 100] width 43 height 16
click at [99, 32] on icon "Previous" at bounding box center [99, 31] width 6 height 10
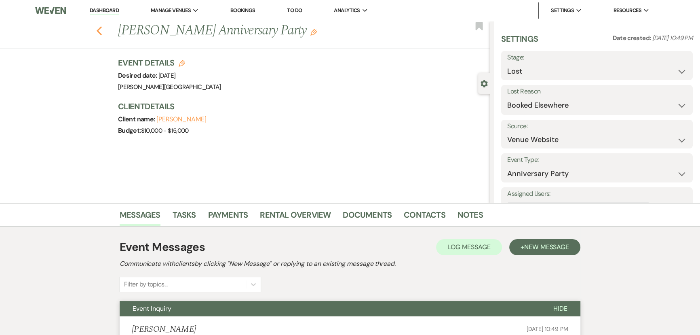
select select "4"
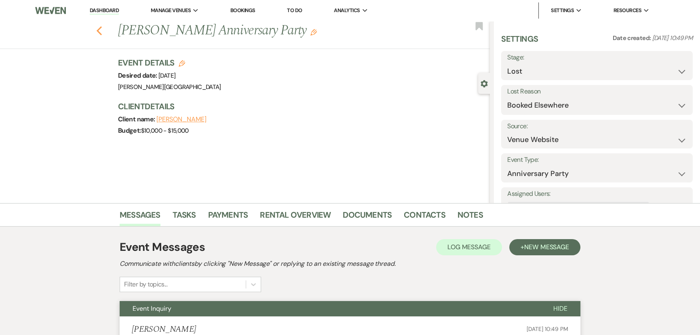
select select "4"
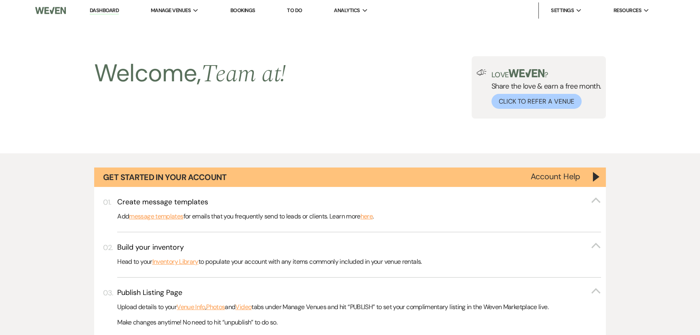
scroll to position [774, 0]
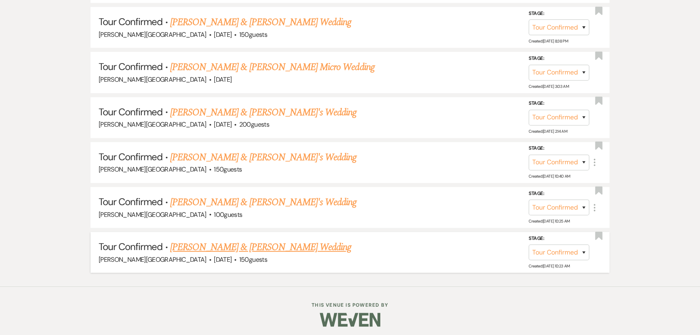
click at [218, 240] on link "[PERSON_NAME] & [PERSON_NAME] Wedding" at bounding box center [260, 247] width 181 height 15
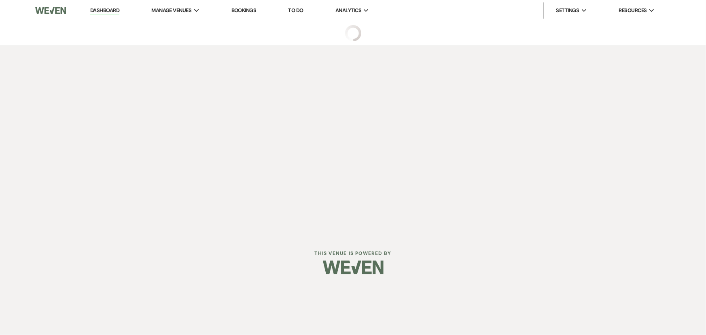
select select "4"
select select "18"
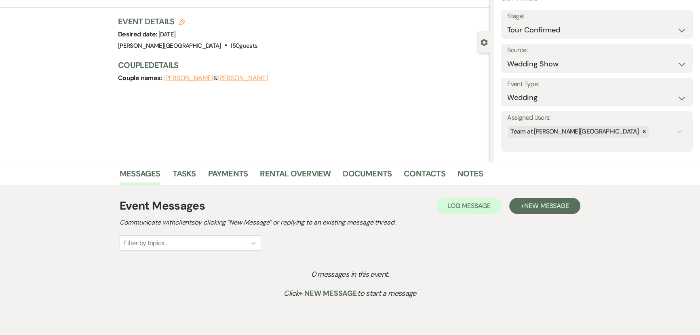
scroll to position [73, 0]
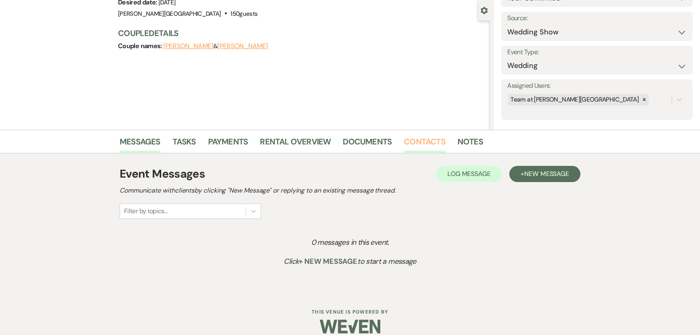
click at [430, 146] on link "Contacts" at bounding box center [425, 144] width 42 height 18
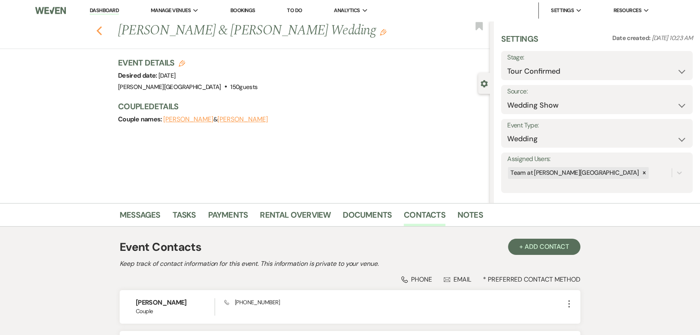
click at [102, 32] on icon "Previous" at bounding box center [99, 31] width 6 height 10
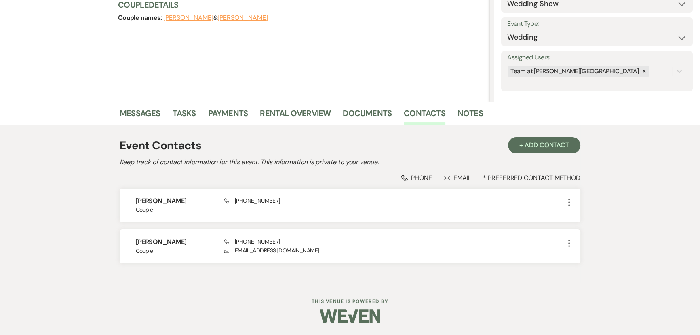
select select "4"
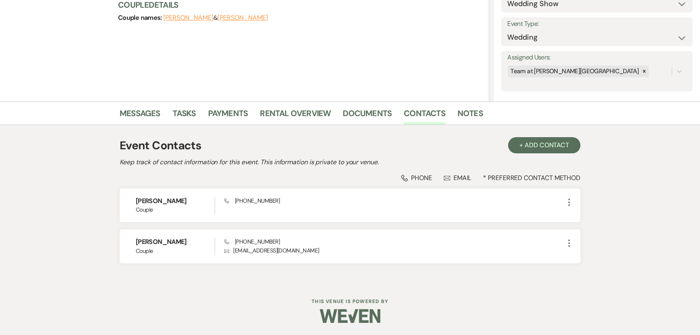
select select "4"
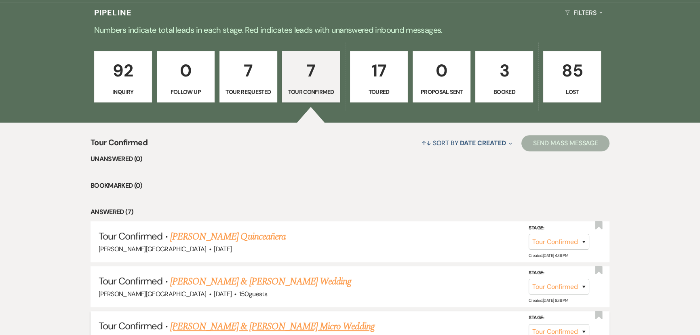
scroll to position [480, 0]
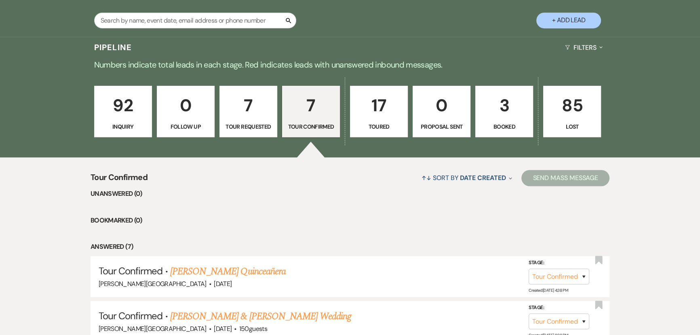
click at [121, 118] on p "92" at bounding box center [122, 105] width 47 height 27
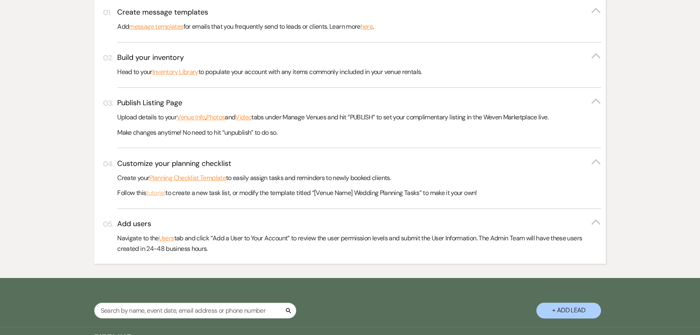
scroll to position [294, 0]
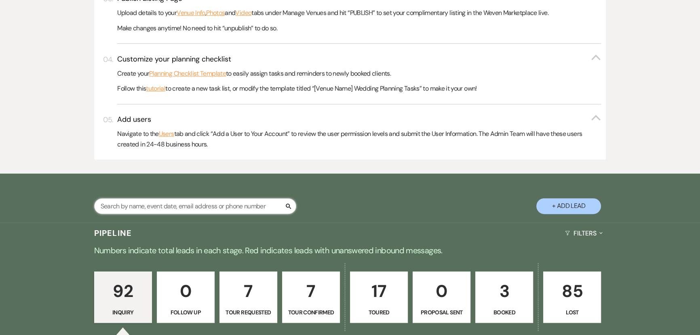
click at [152, 211] on input "text" at bounding box center [195, 206] width 202 height 16
type input "[PERSON_NAME]"
select select "8"
select select "4"
select select "8"
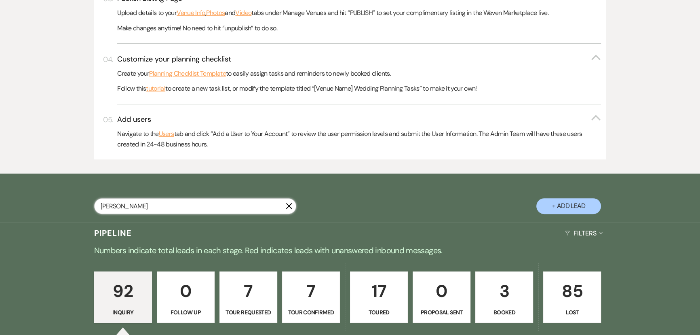
select select "6"
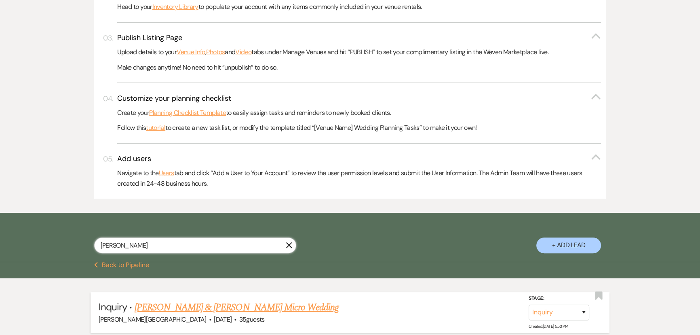
scroll to position [296, 0]
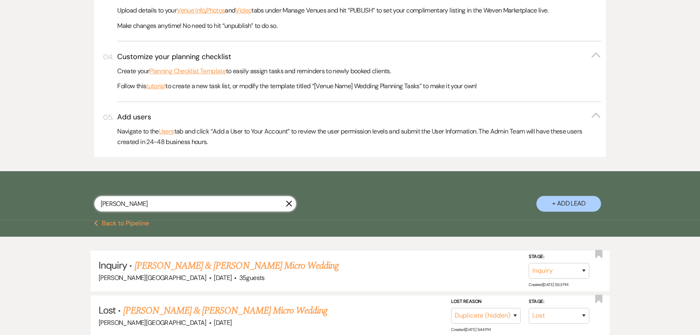
type input "[PERSON_NAME]"
click at [120, 227] on div "Previous Back to Pipeline" at bounding box center [350, 228] width 700 height 17
click at [121, 224] on button "Previous Back to Pipeline" at bounding box center [121, 223] width 55 height 6
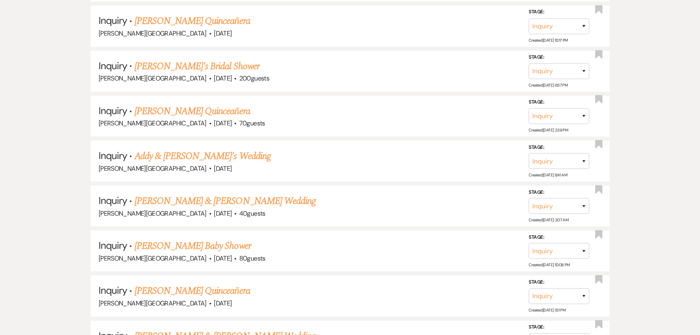
scroll to position [2206, 0]
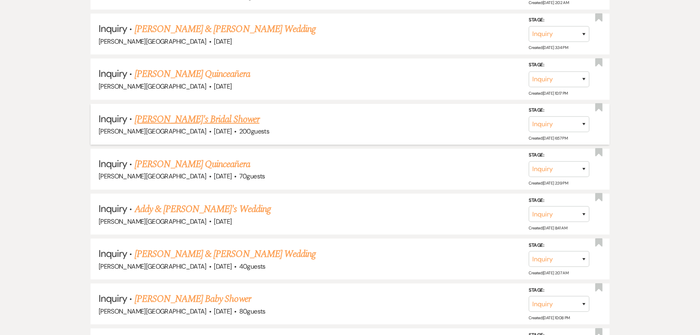
click at [178, 112] on link "[PERSON_NAME]'s Bridal Shower" at bounding box center [197, 119] width 125 height 15
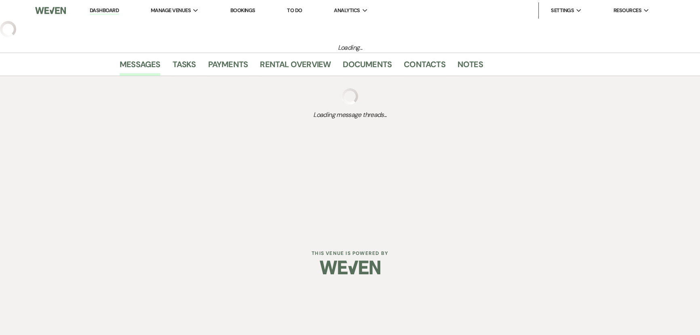
select select "5"
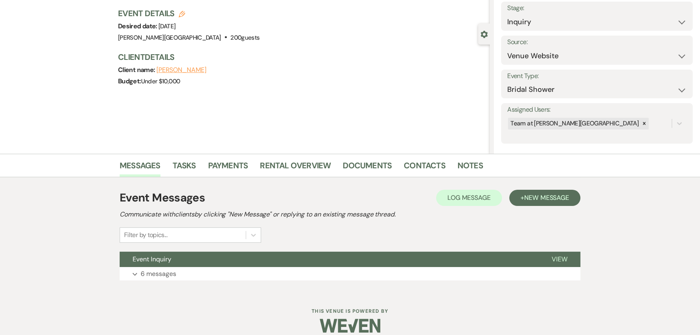
scroll to position [58, 0]
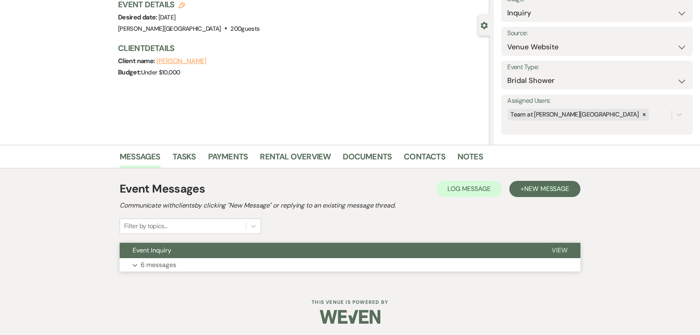
click at [152, 260] on p "6 messages" at bounding box center [159, 265] width 36 height 11
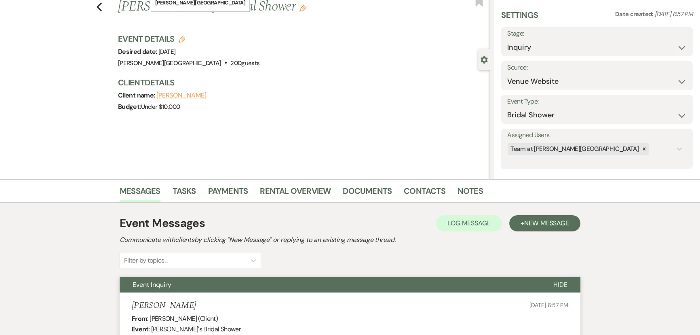
scroll to position [0, 0]
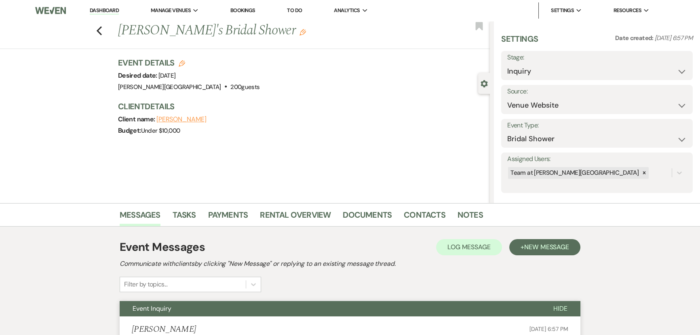
click at [115, 12] on link "Dashboard" at bounding box center [104, 11] width 29 height 8
